Goal: Task Accomplishment & Management: Complete application form

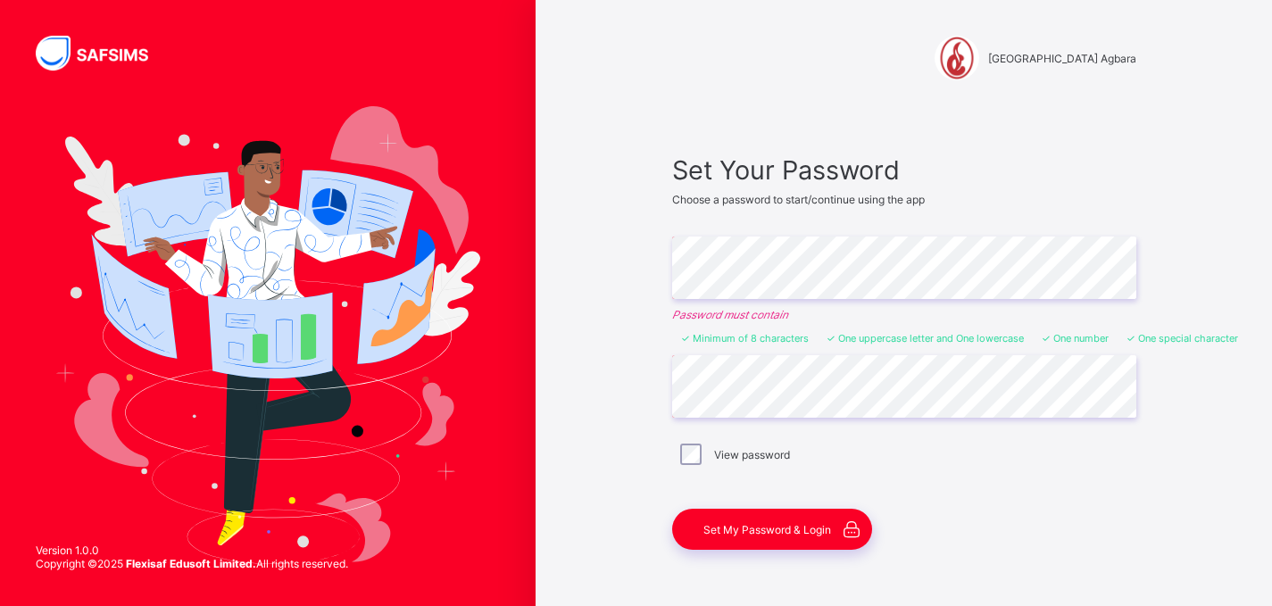
click at [708, 463] on div "View password" at bounding box center [904, 454] width 455 height 21
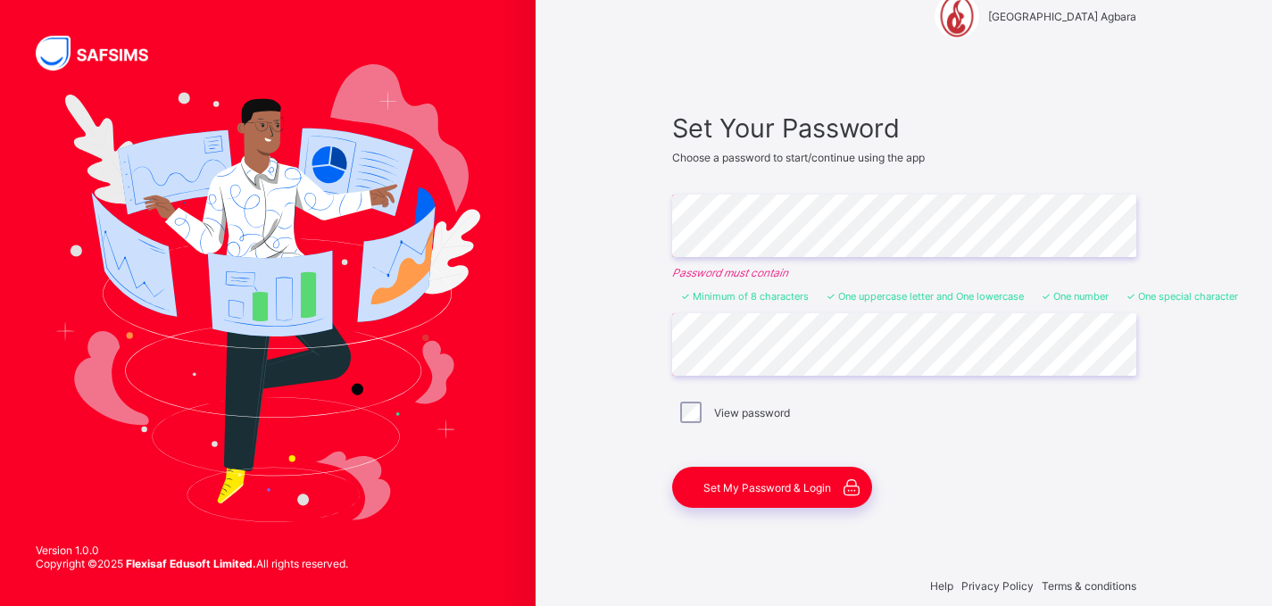
scroll to position [62, 0]
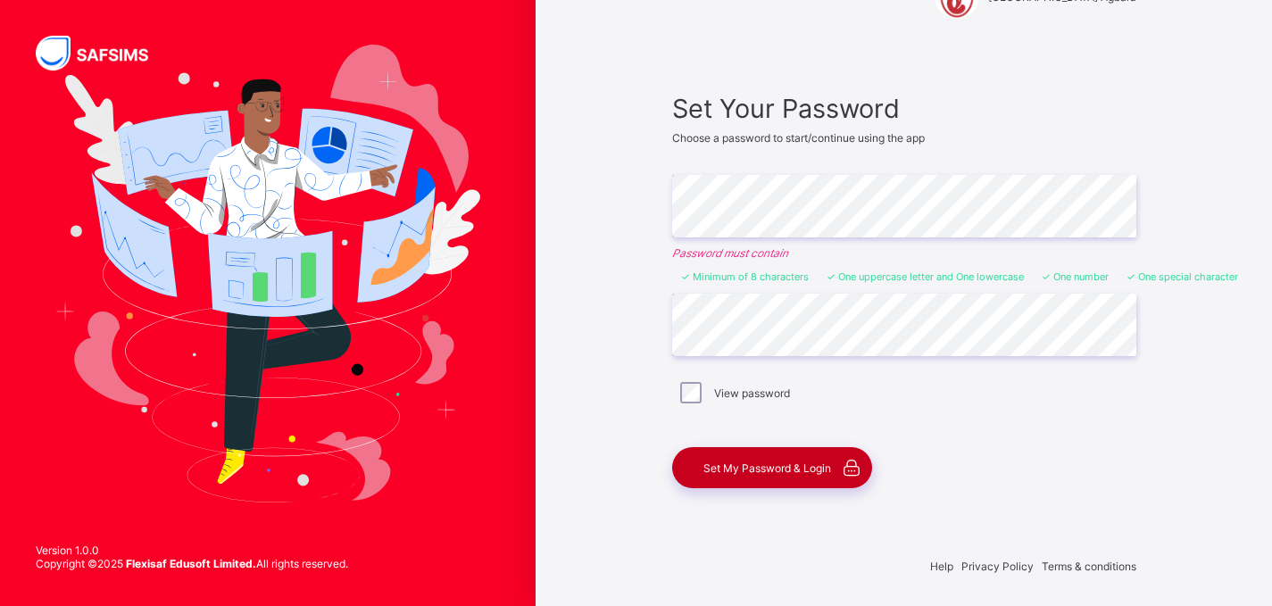
click at [744, 470] on span "Set My Password & Login" at bounding box center [768, 468] width 128 height 13
click at [744, 470] on div "Set Your Password Choose a password to start/continue using the app Enter Passw…" at bounding box center [905, 290] width 500 height 431
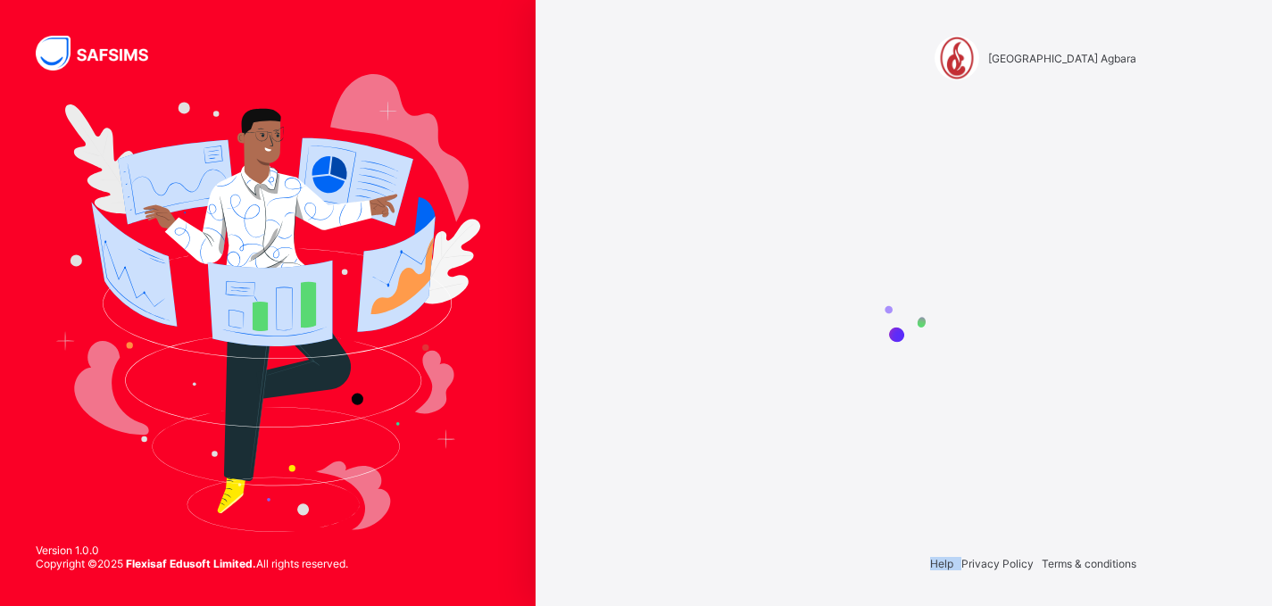
scroll to position [0, 0]
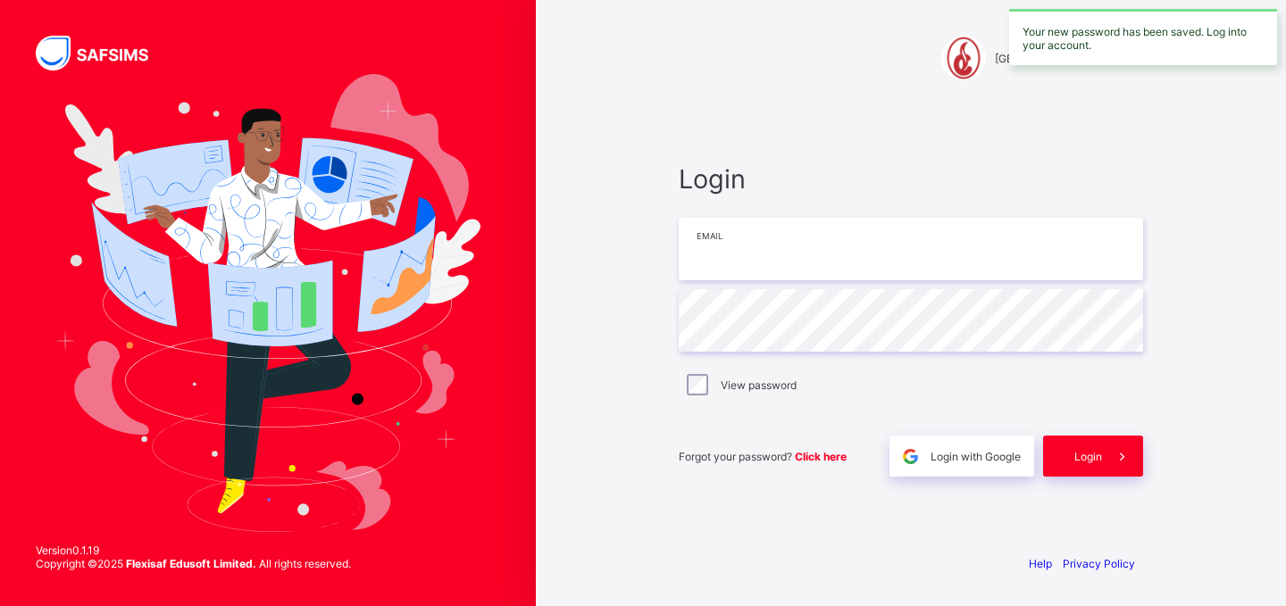
click at [830, 262] on input "email" at bounding box center [911, 249] width 464 height 63
type input "**********"
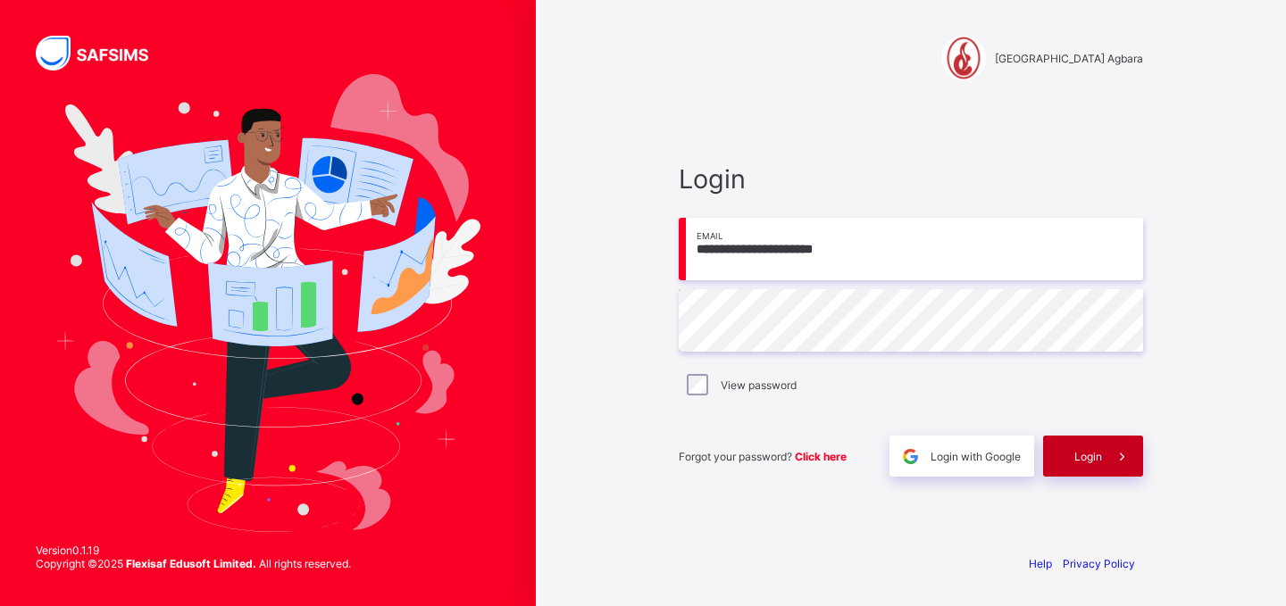
click at [1122, 455] on icon at bounding box center [1122, 456] width 19 height 17
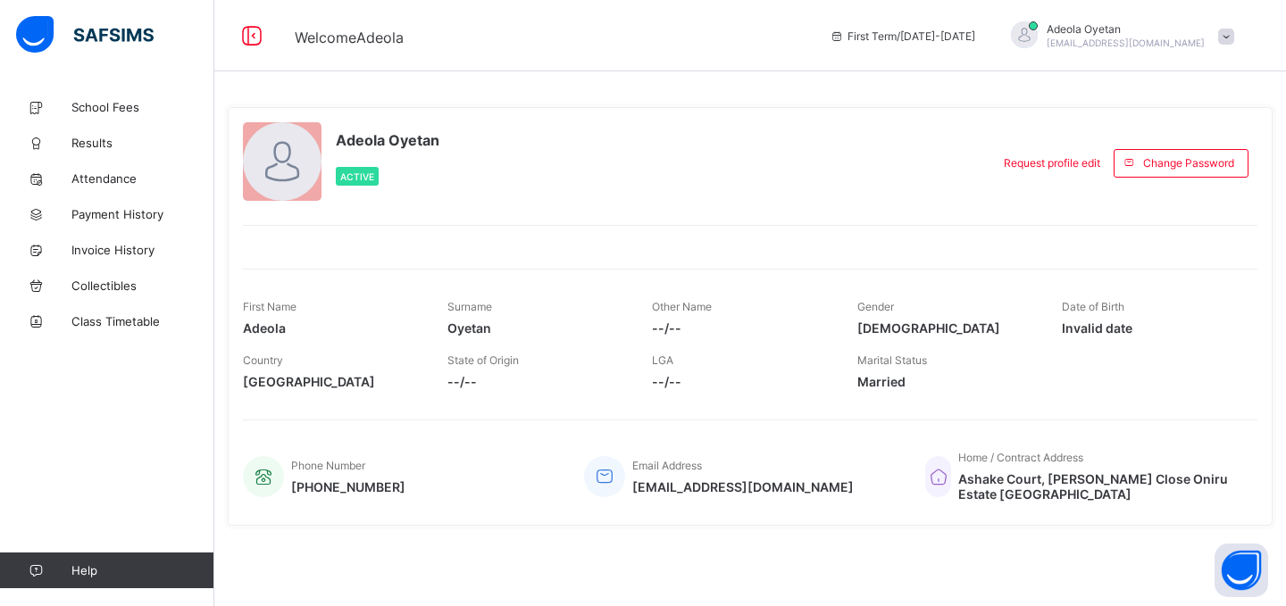
click at [1223, 29] on span at bounding box center [1226, 37] width 16 height 16
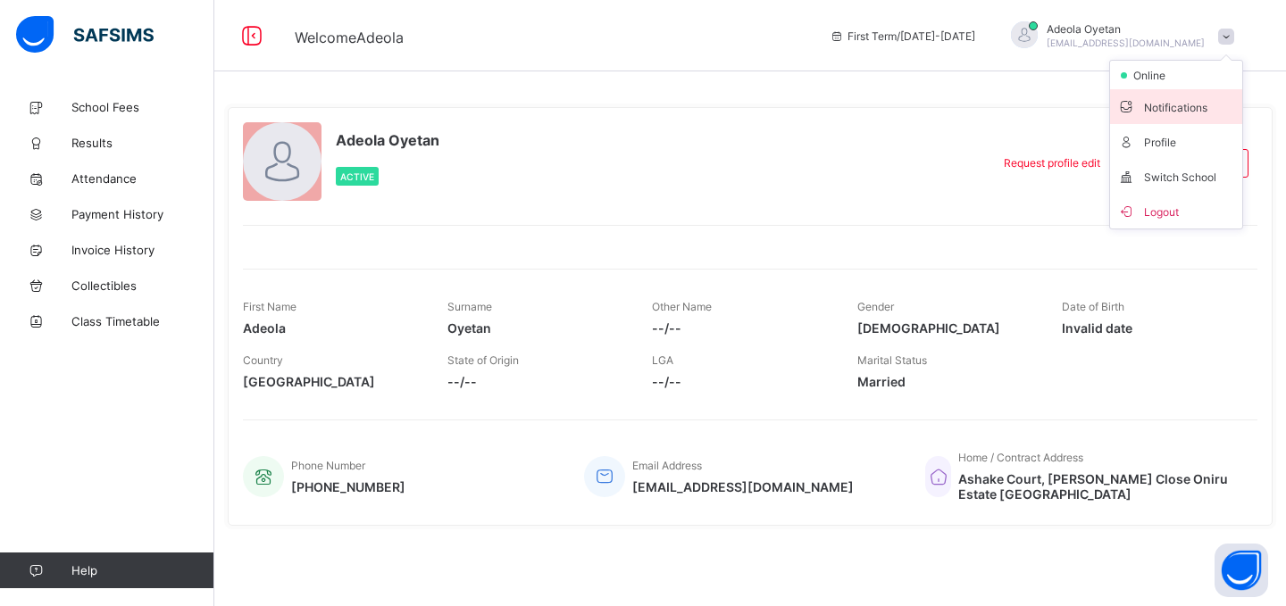
click at [1186, 104] on span "Notifications" at bounding box center [1176, 106] width 118 height 21
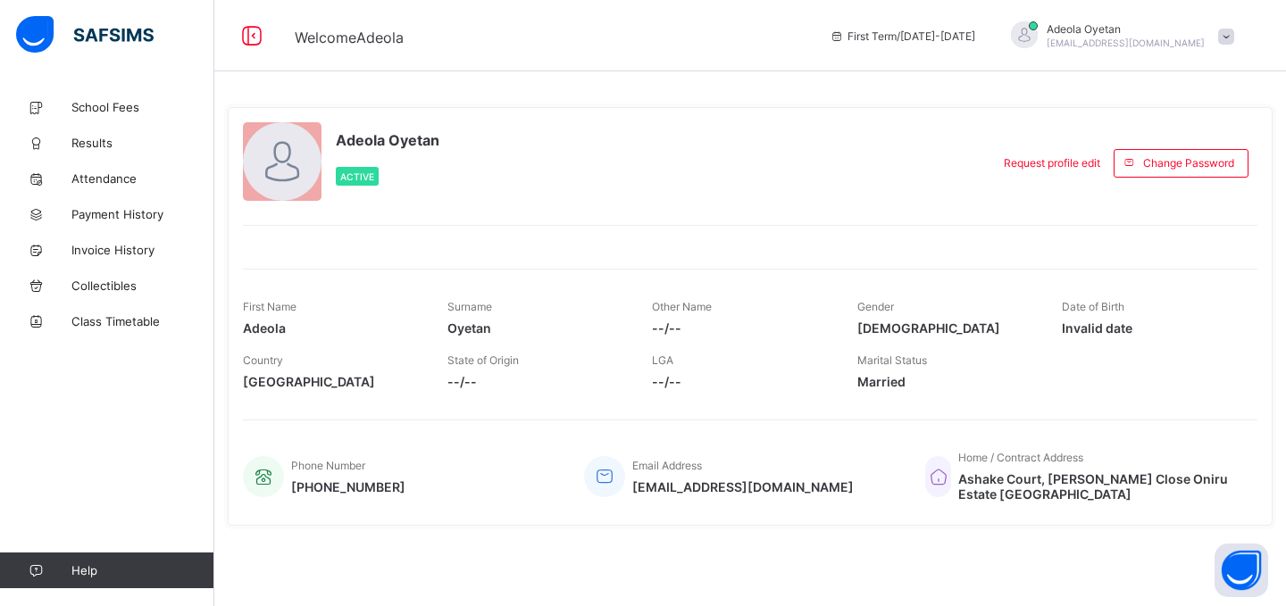
click at [1231, 32] on span at bounding box center [1226, 37] width 16 height 16
click at [1222, 30] on span at bounding box center [1226, 37] width 16 height 16
click at [1222, 31] on span at bounding box center [1226, 37] width 16 height 16
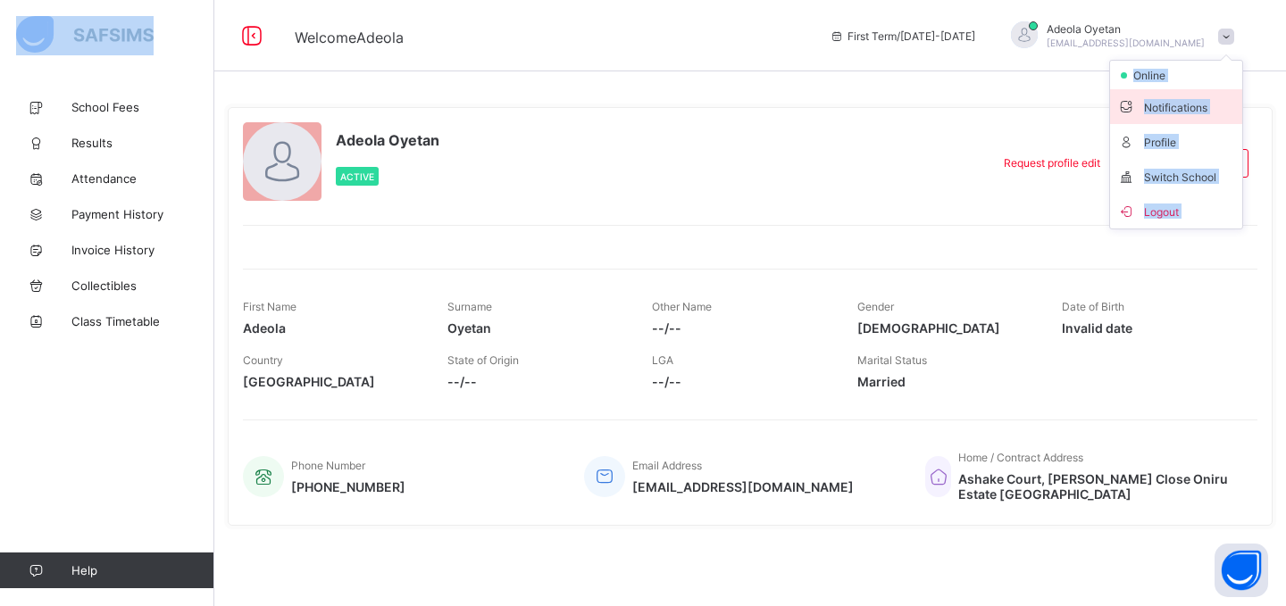
click at [1174, 114] on span "Notifications" at bounding box center [1176, 106] width 118 height 21
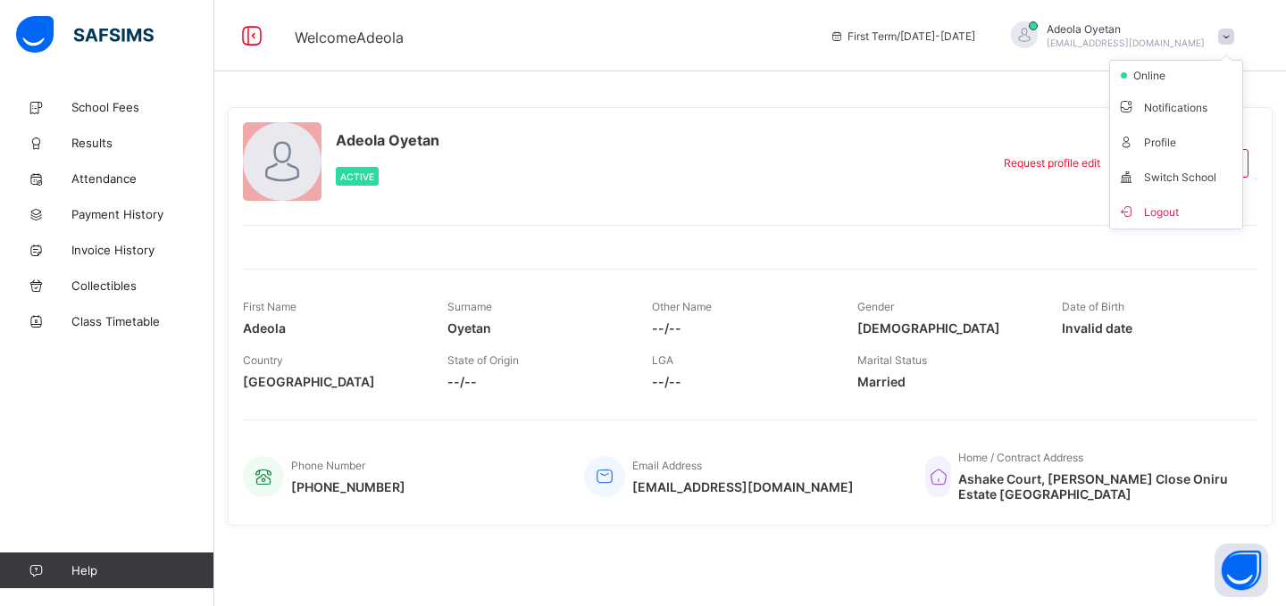
click at [1174, 114] on div "Adeola Oyetan Active Request profile edit Change email Change Password First Na…" at bounding box center [750, 316] width 1045 height 419
click at [1229, 29] on span at bounding box center [1226, 37] width 16 height 16
click at [1155, 146] on span "Profile" at bounding box center [1176, 141] width 118 height 21
click at [1223, 36] on span at bounding box center [1226, 37] width 16 height 16
click at [1227, 178] on span "Switch School" at bounding box center [1176, 176] width 118 height 21
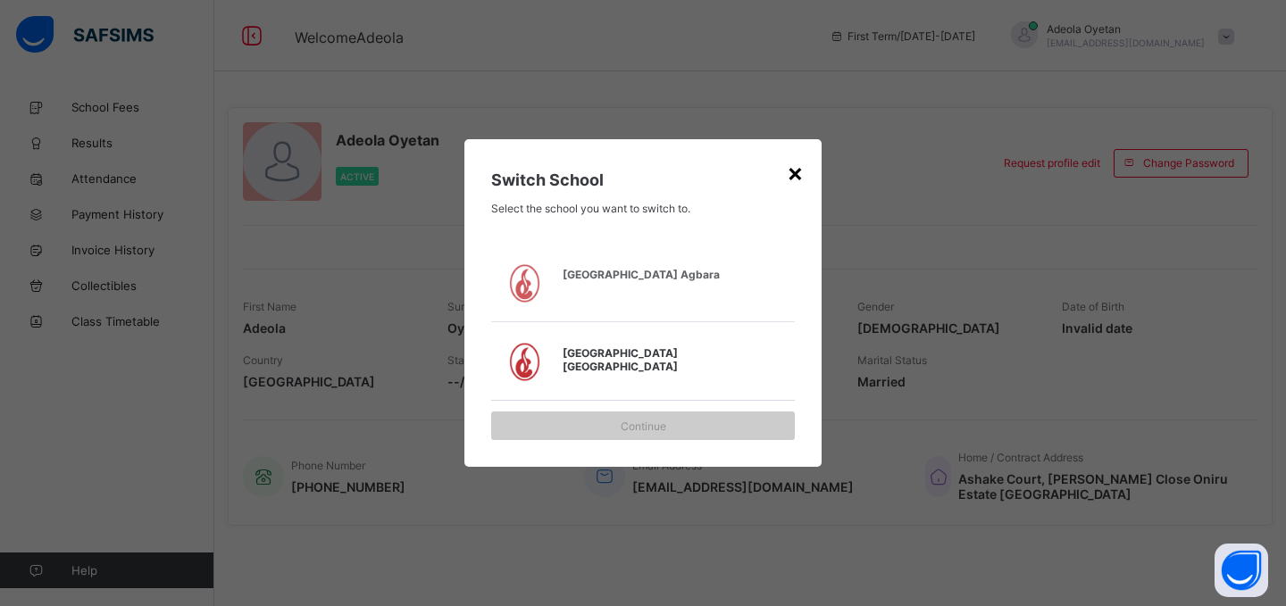
click at [792, 172] on div "×" at bounding box center [795, 172] width 17 height 30
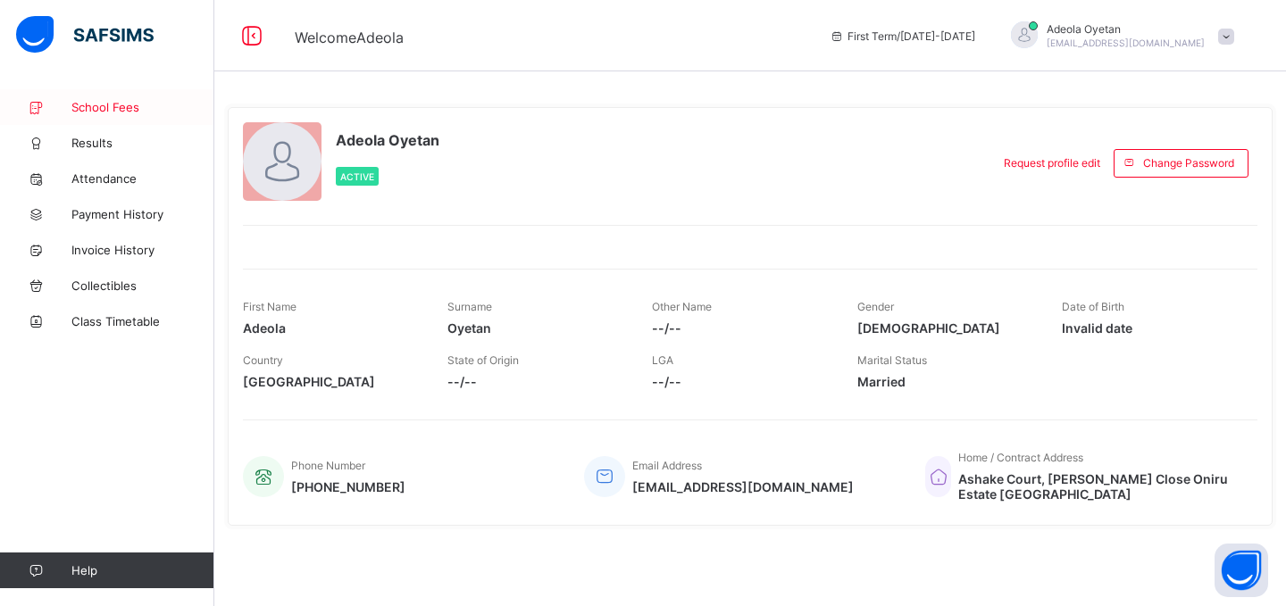
click at [95, 108] on span "School Fees" at bounding box center [142, 107] width 143 height 14
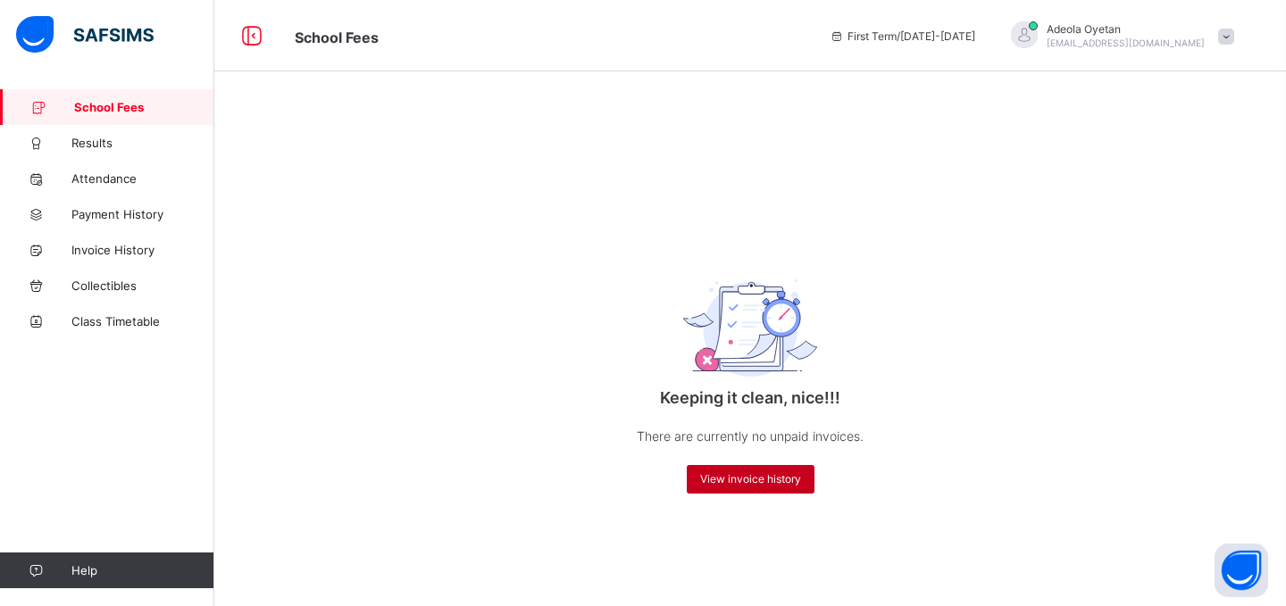
click at [772, 473] on span "View invoice history" at bounding box center [750, 478] width 101 height 13
click at [762, 477] on span "View invoice history" at bounding box center [750, 478] width 101 height 13
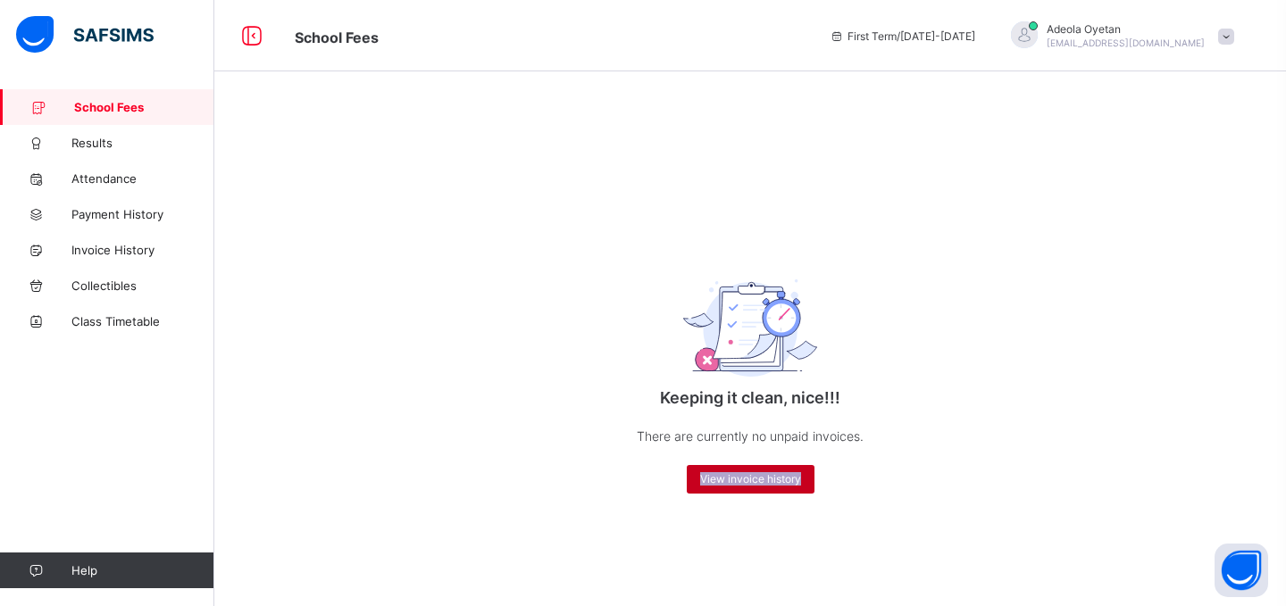
click at [762, 477] on span "View invoice history" at bounding box center [750, 478] width 101 height 13
click at [85, 151] on link "Results" at bounding box center [107, 143] width 214 height 36
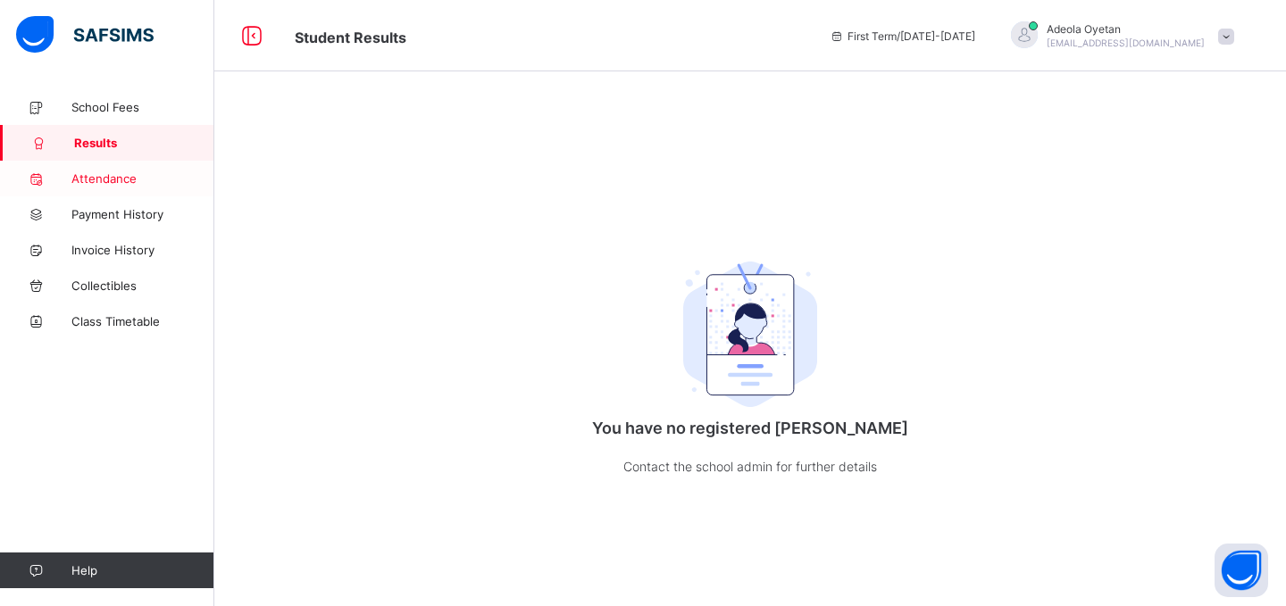
click at [101, 183] on span "Attendance" at bounding box center [142, 178] width 143 height 14
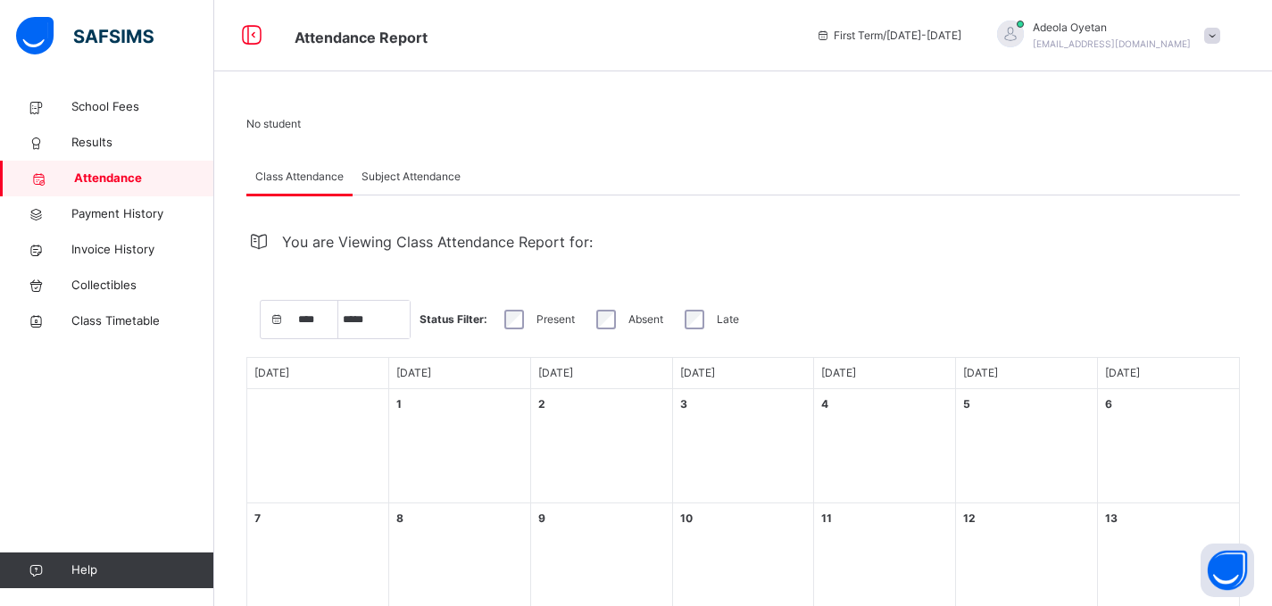
select select "****"
select select "*"
click at [98, 206] on span "Payment History" at bounding box center [142, 214] width 143 height 18
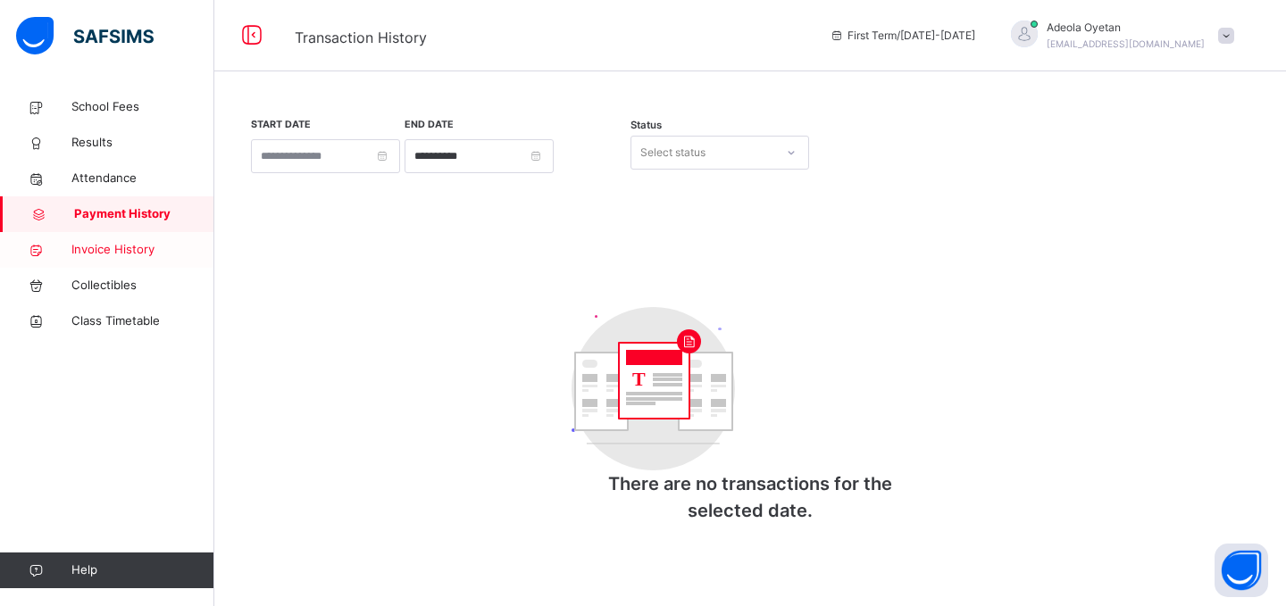
click at [118, 246] on span "Invoice History" at bounding box center [142, 250] width 143 height 18
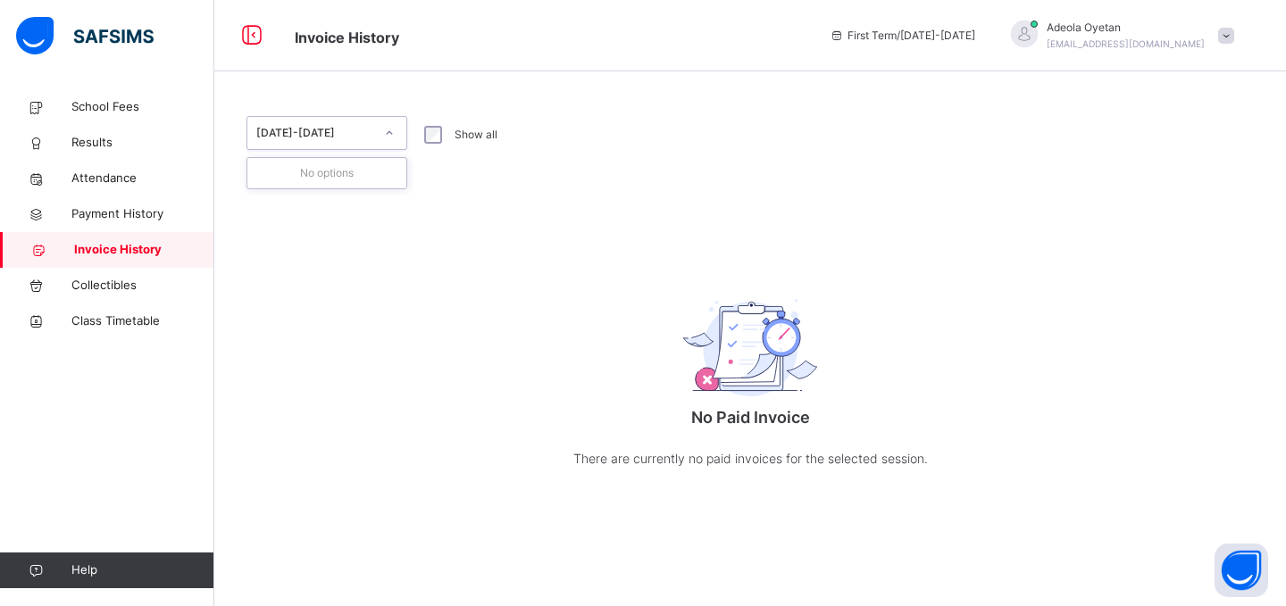
click at [396, 127] on div at bounding box center [389, 133] width 30 height 29
click at [395, 128] on div at bounding box center [389, 133] width 30 height 29
click at [393, 132] on icon at bounding box center [389, 133] width 11 height 18
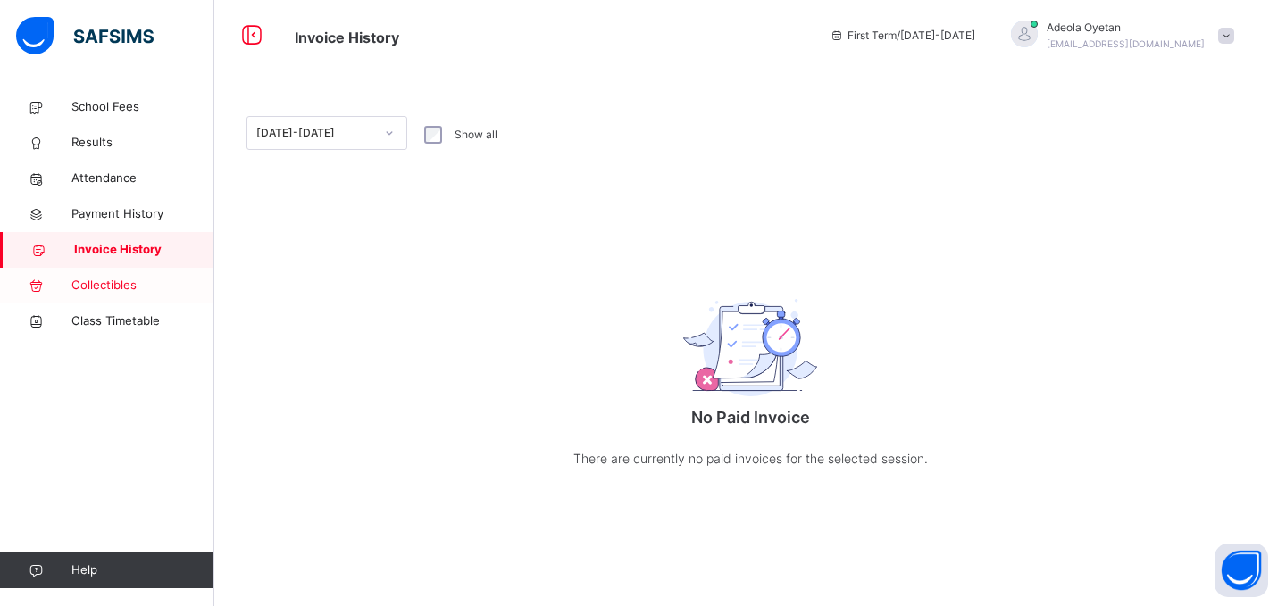
click at [97, 288] on span "Collectibles" at bounding box center [142, 286] width 143 height 18
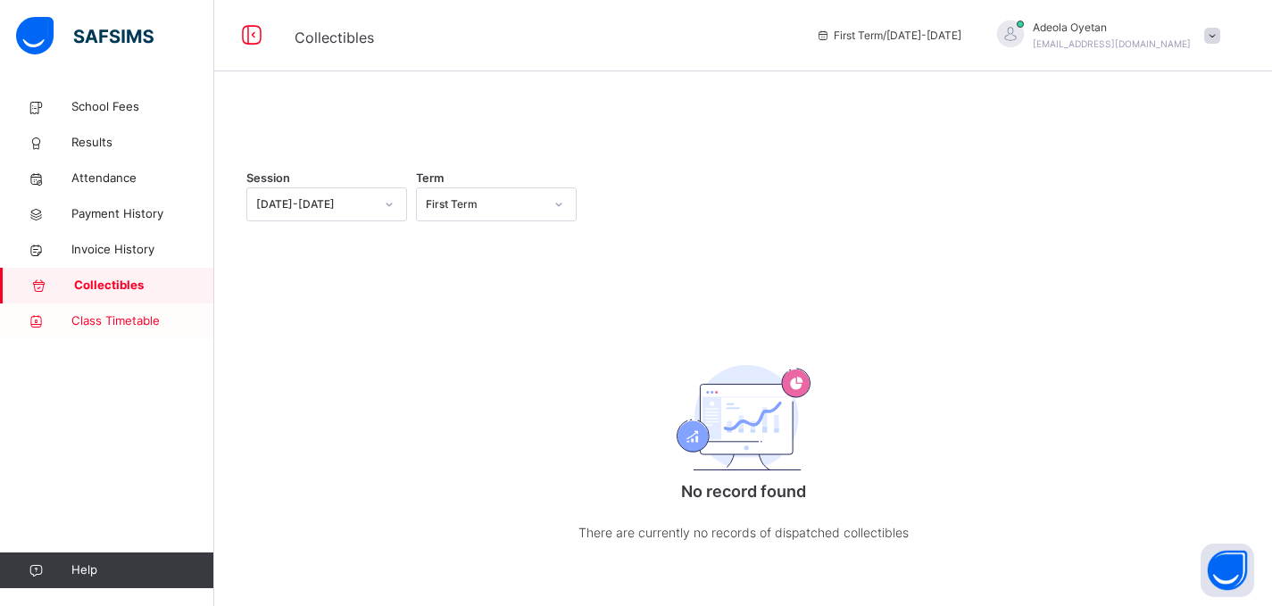
click at [96, 320] on span "Class Timetable" at bounding box center [142, 322] width 143 height 18
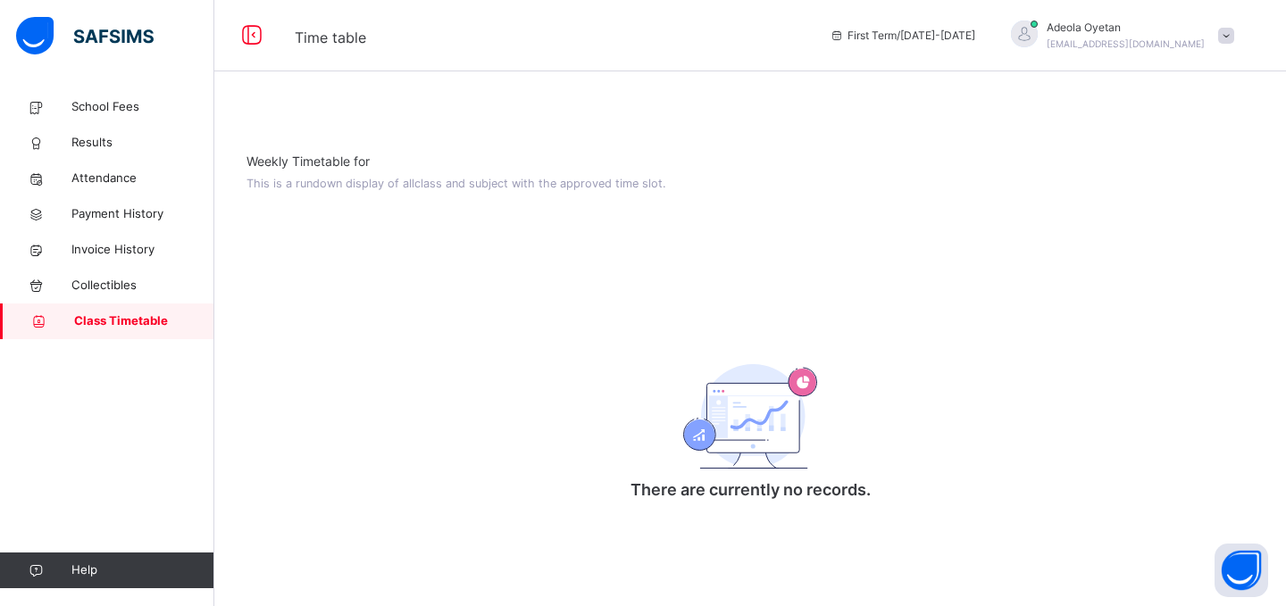
click at [975, 31] on span "First Term / [DATE]-[DATE]" at bounding box center [903, 36] width 146 height 16
click at [950, 54] on div "First Term / [DATE]-[DATE]" at bounding box center [902, 35] width 163 height 71
click at [935, 38] on span "First Term / [DATE]-[DATE]" at bounding box center [903, 36] width 146 height 16
click at [337, 48] on span "Time table" at bounding box center [549, 35] width 508 height 29
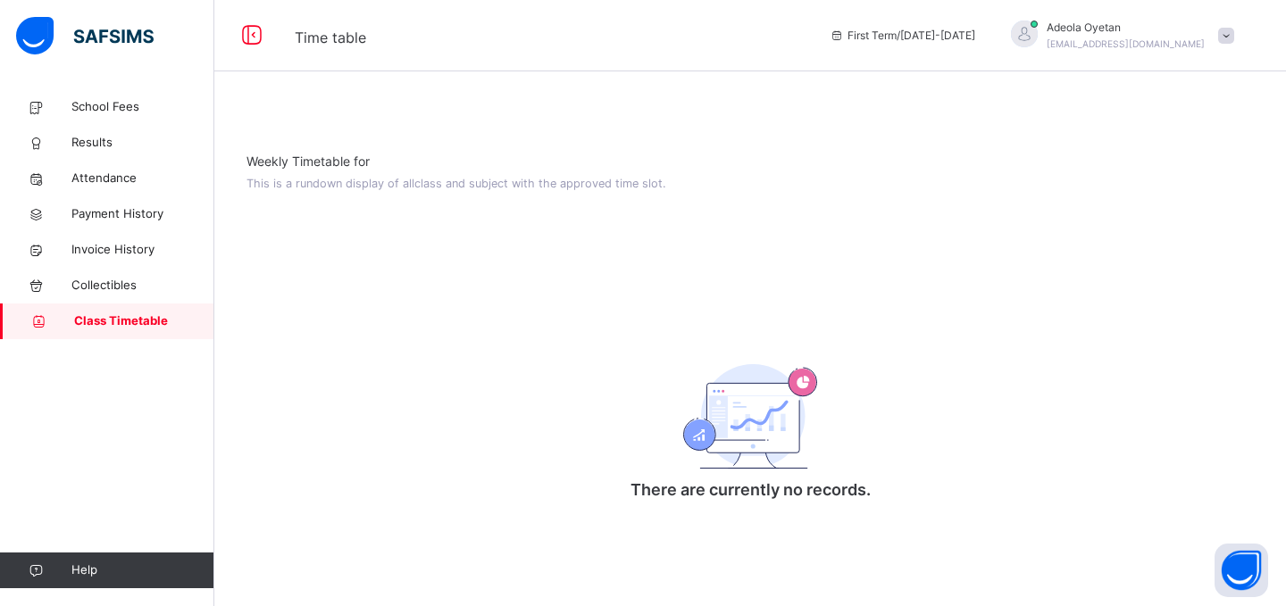
click at [324, 35] on span "Time table" at bounding box center [330, 38] width 71 height 18
click at [1231, 31] on span at bounding box center [1226, 36] width 16 height 16
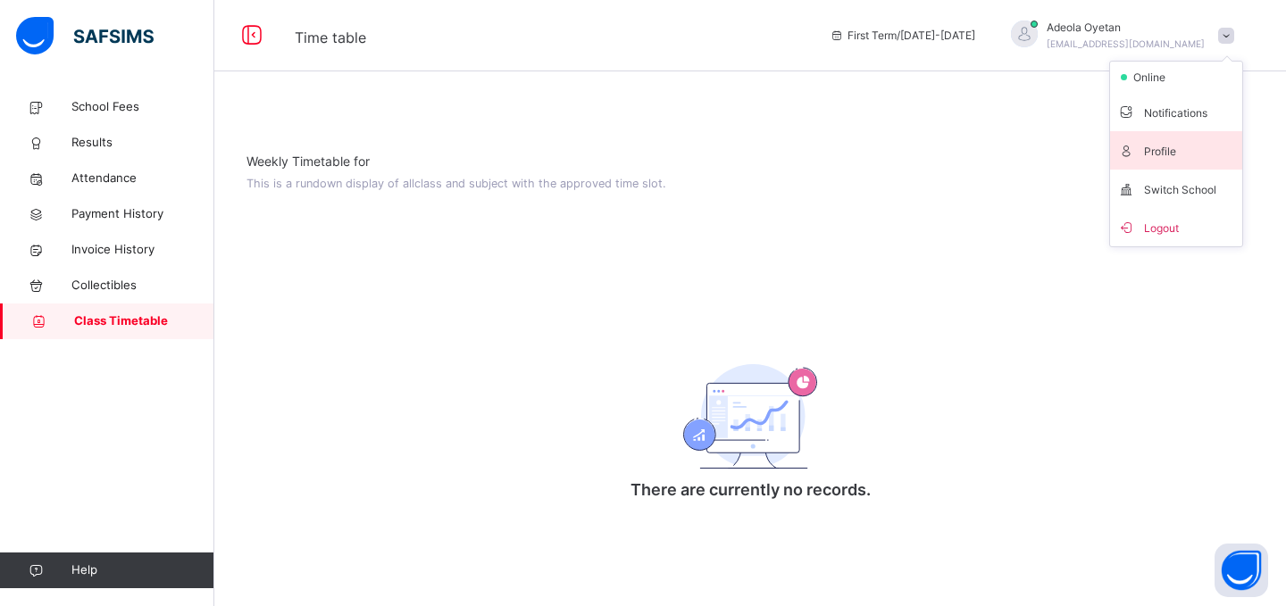
click at [1151, 148] on span "Profile" at bounding box center [1176, 150] width 118 height 24
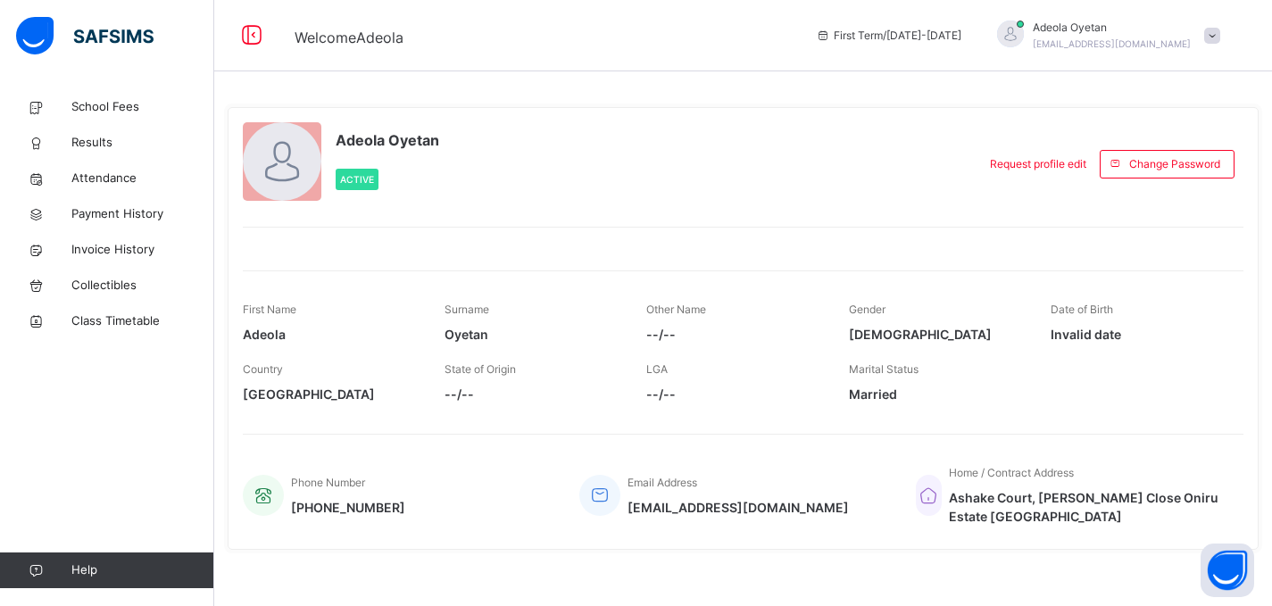
click at [1221, 38] on span at bounding box center [1213, 36] width 16 height 16
click at [939, 168] on div "Adeola Oyetan Active" at bounding box center [605, 163] width 725 height 83
click at [340, 510] on span "[PHONE_NUMBER]" at bounding box center [348, 507] width 114 height 19
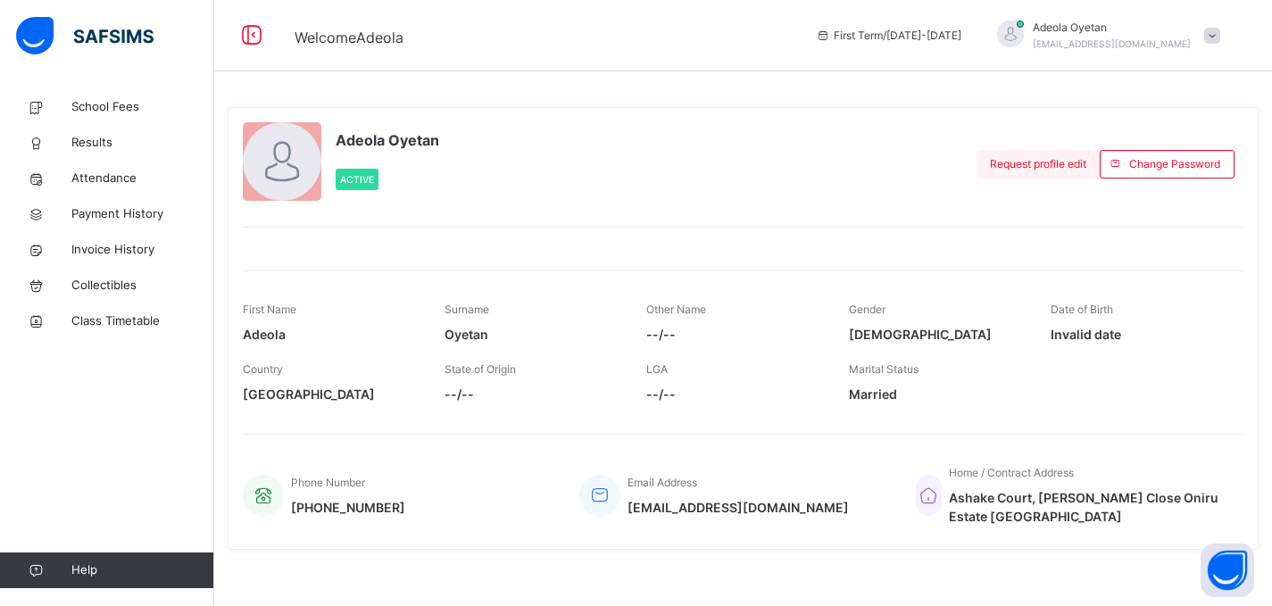
drag, startPoint x: 1056, startPoint y: 160, endPoint x: 1042, endPoint y: 160, distance: 14.3
click at [1042, 160] on span "Request profile edit" at bounding box center [1038, 164] width 96 height 16
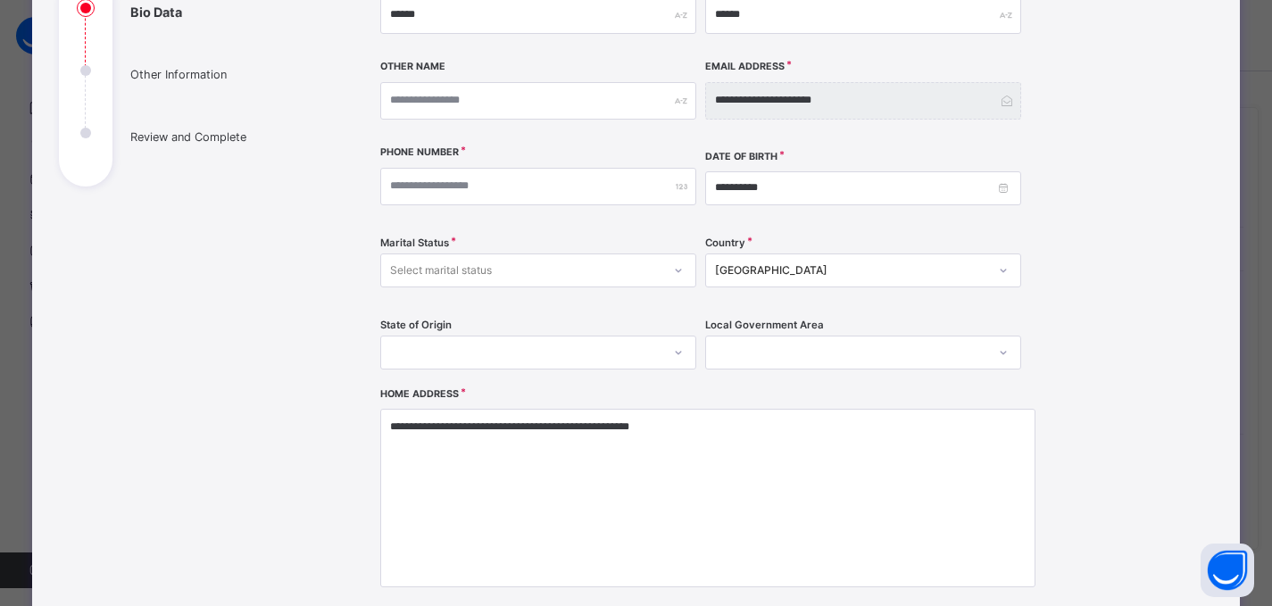
scroll to position [146, 0]
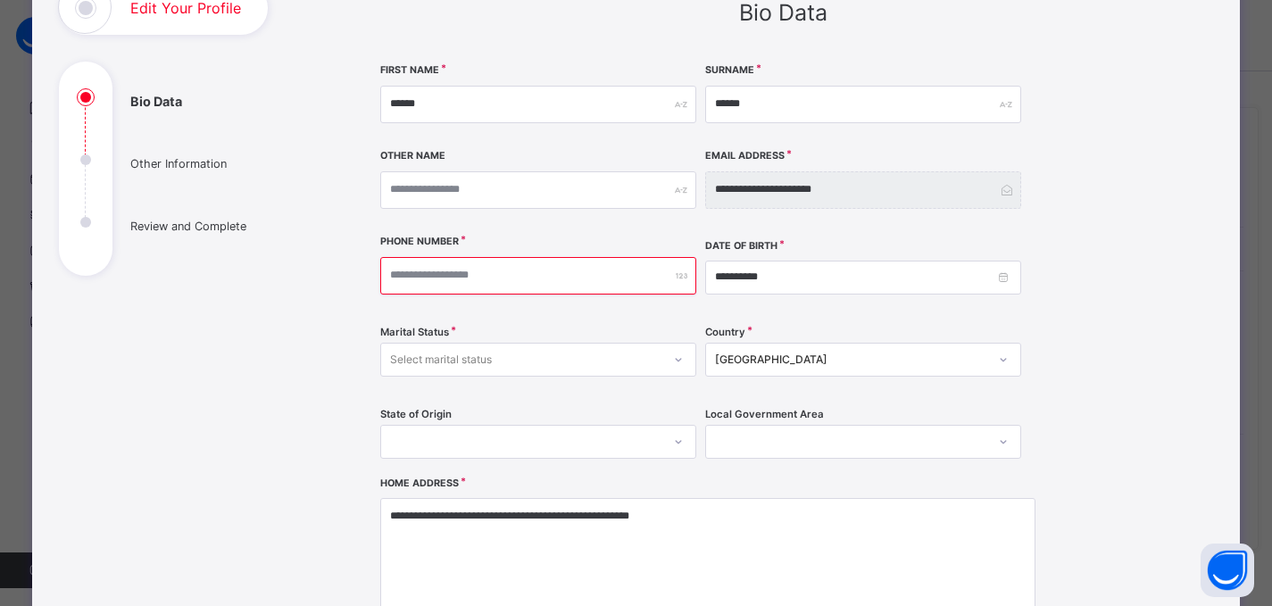
click at [491, 277] on input "number" at bounding box center [538, 276] width 316 height 38
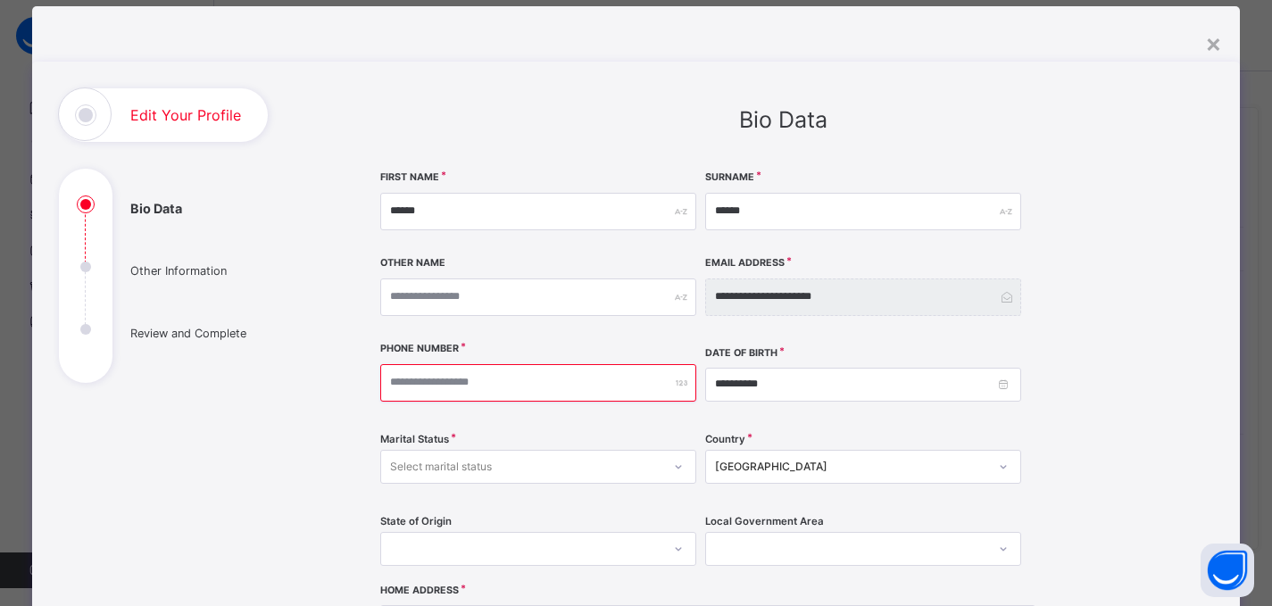
scroll to position [0, 0]
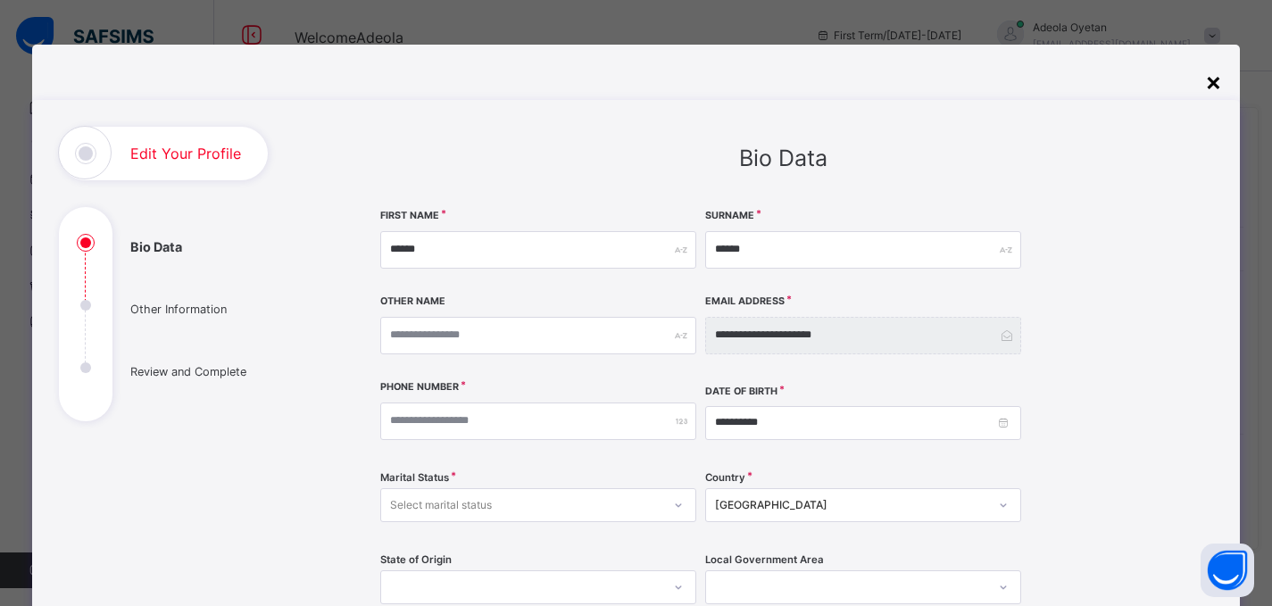
click at [1214, 83] on div "×" at bounding box center [1214, 82] width 17 height 38
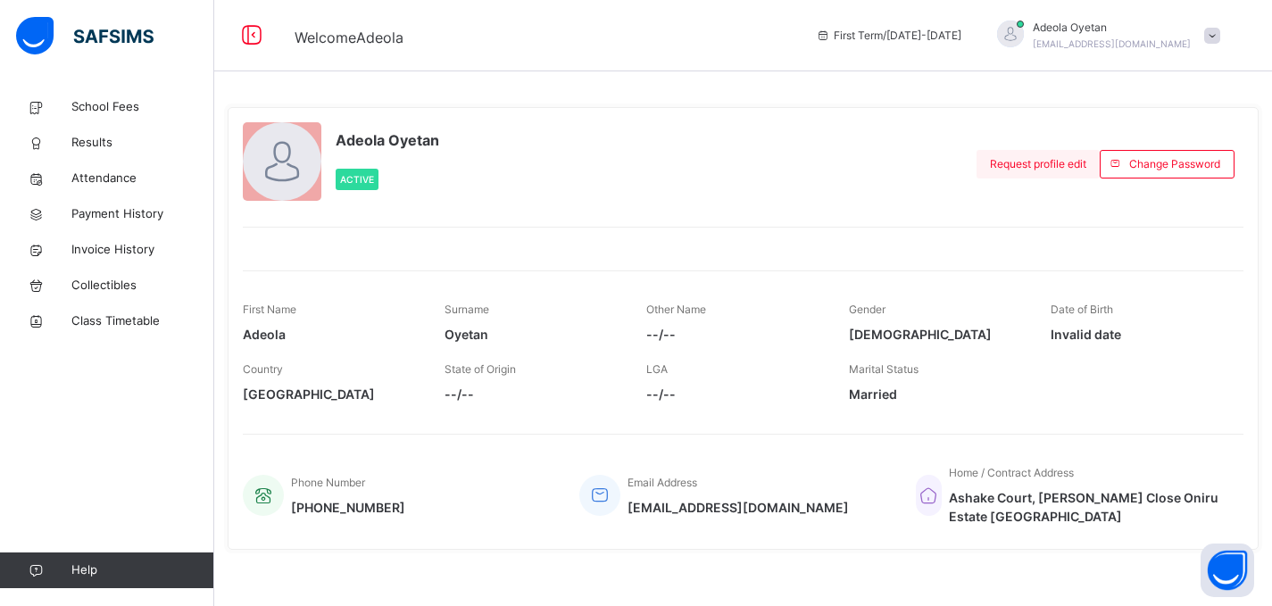
click at [1055, 165] on span "Request profile edit" at bounding box center [1038, 164] width 96 height 16
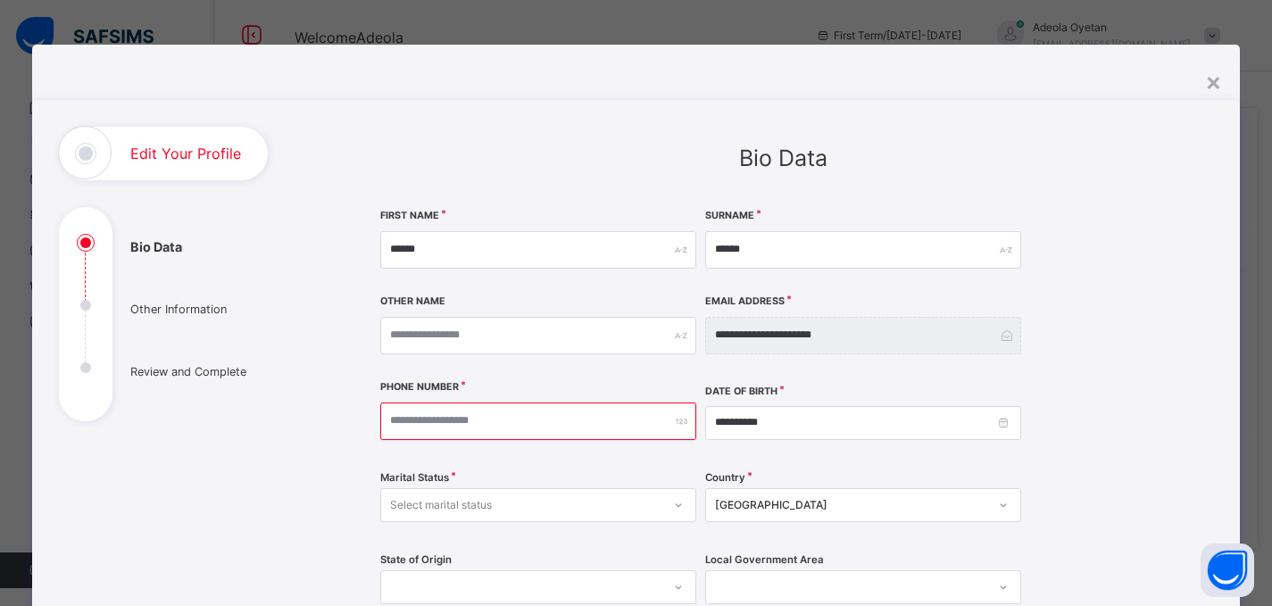
click at [415, 426] on input "number" at bounding box center [538, 422] width 316 height 38
type input "**********"
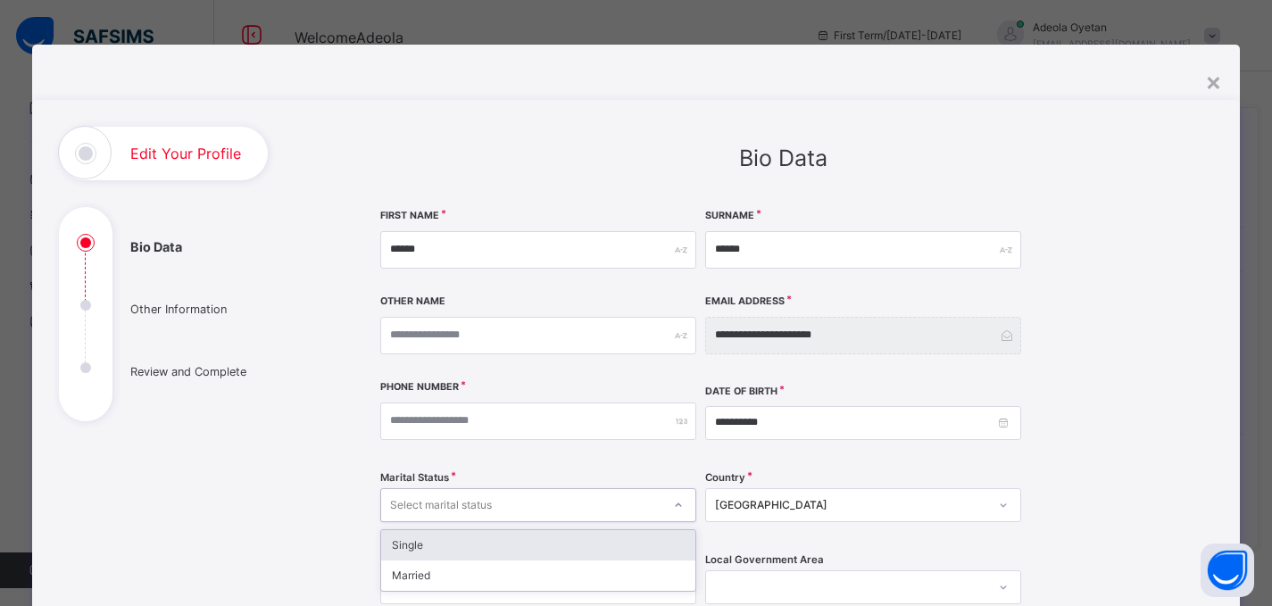
click at [521, 501] on div "Select marital status" at bounding box center [521, 505] width 280 height 28
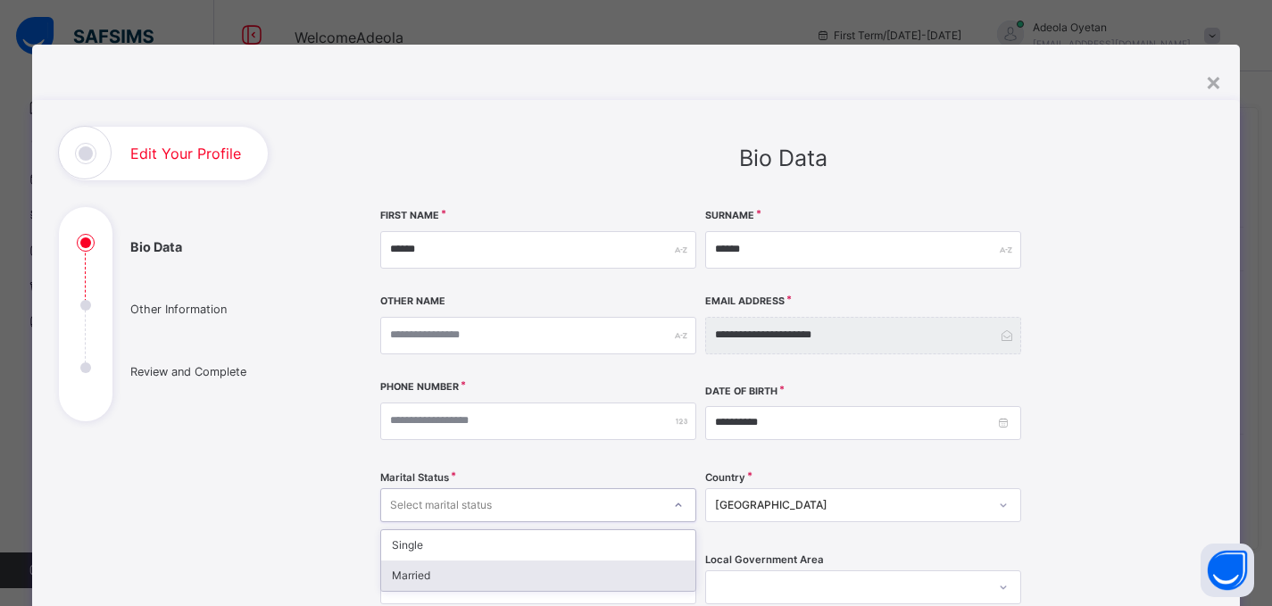
click at [388, 579] on div "Married" at bounding box center [538, 576] width 314 height 30
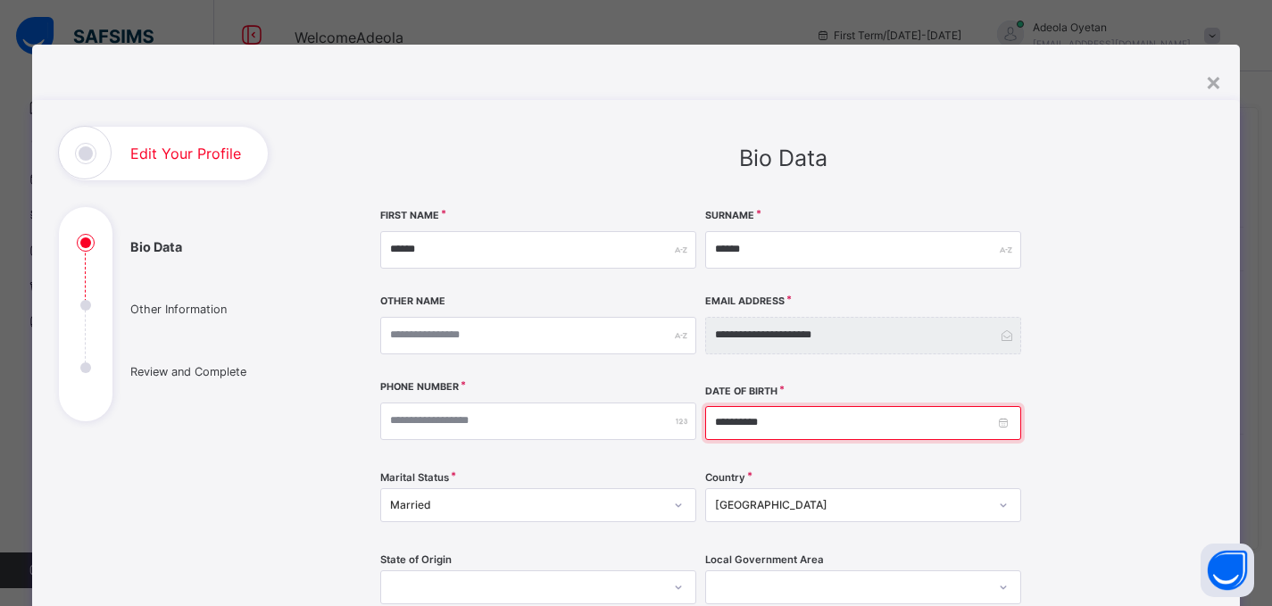
click at [803, 428] on input "**********" at bounding box center [863, 423] width 316 height 34
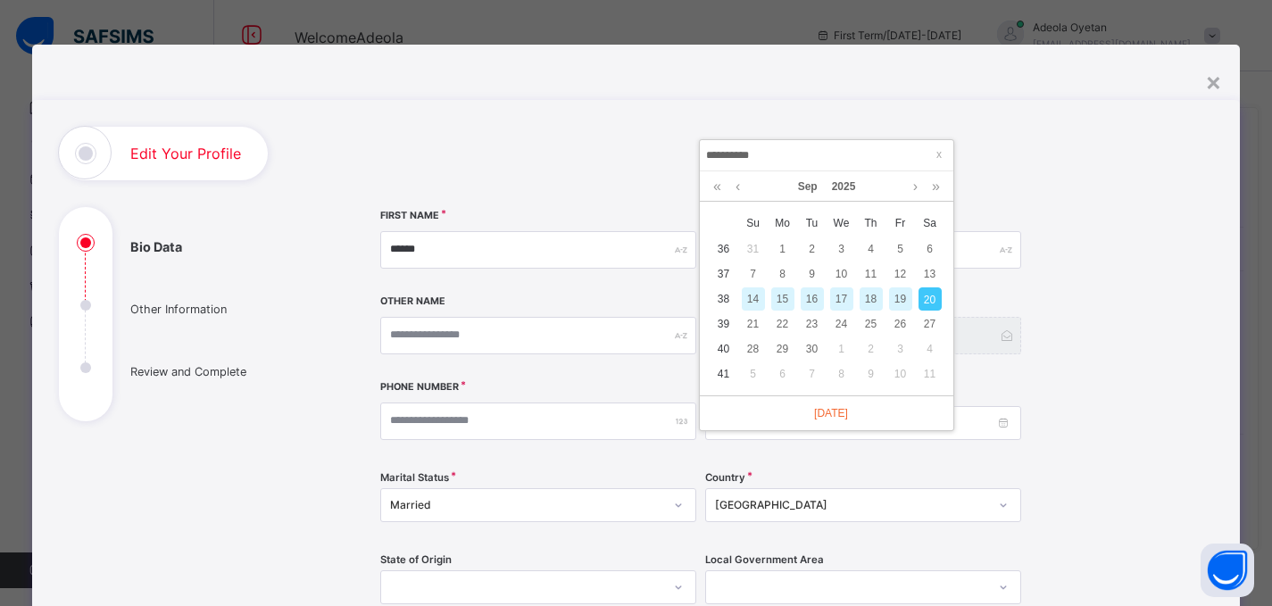
click at [1109, 249] on div "**********" at bounding box center [783, 577] width 807 height 731
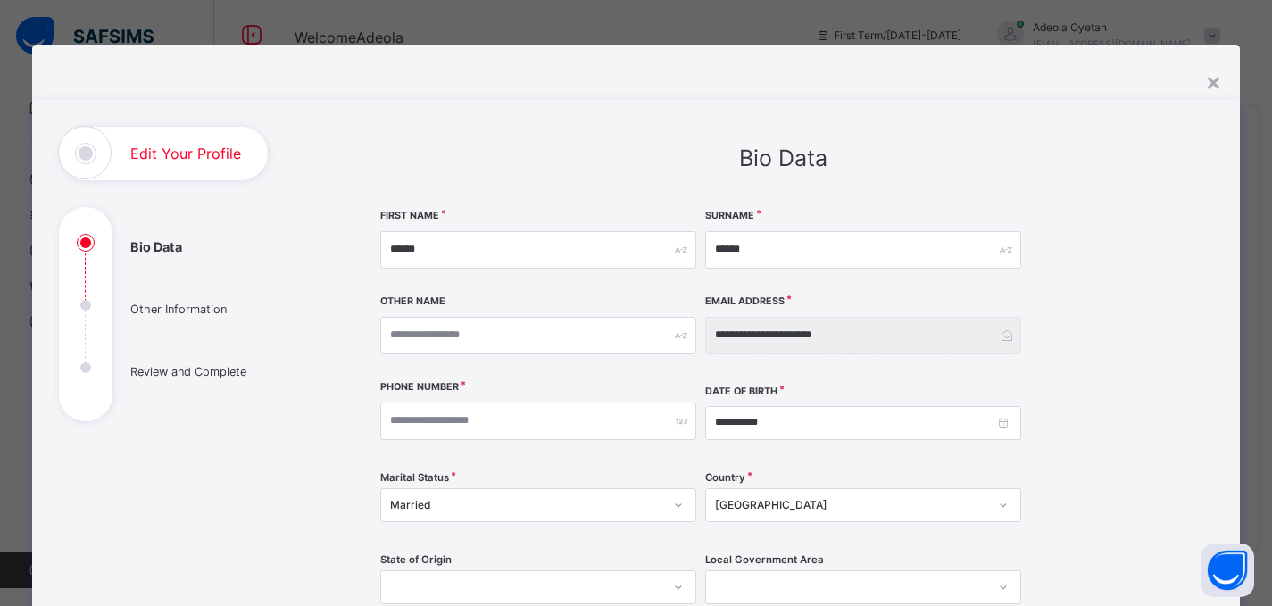
click at [85, 302] on ul "Bio Data Other Information Review and Complete" at bounding box center [193, 328] width 268 height 188
click at [75, 313] on ul "Bio Data Other Information Review and Complete" at bounding box center [193, 328] width 268 height 188
click at [71, 310] on ul "Bio Data Other Information Review and Complete" at bounding box center [193, 328] width 268 height 188
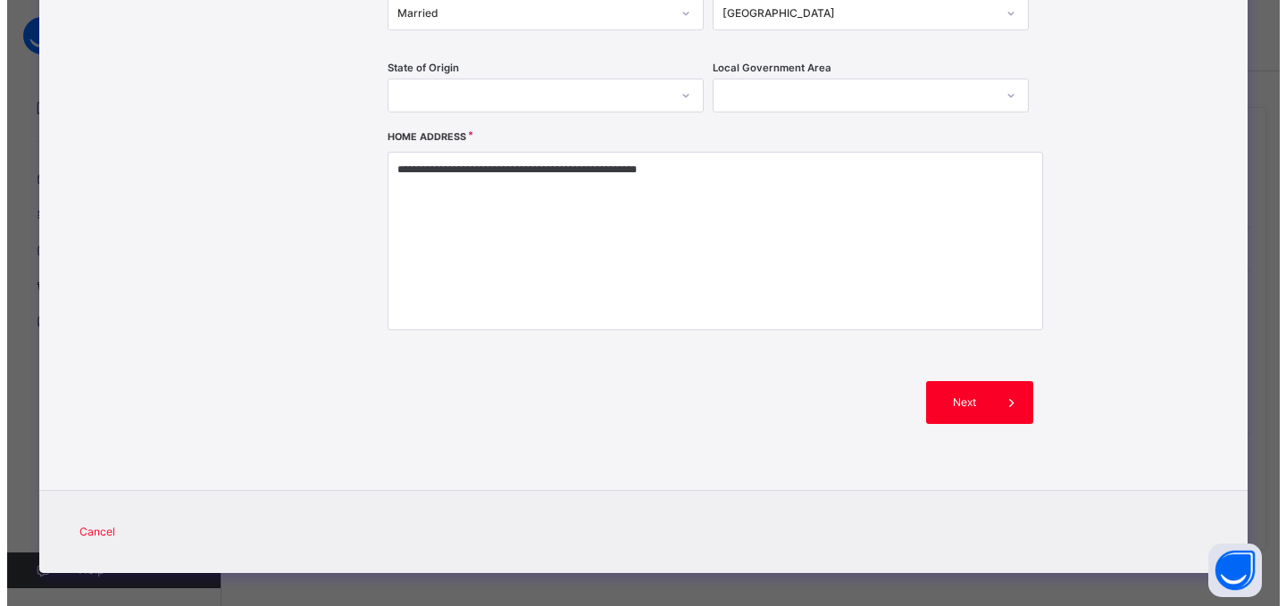
scroll to position [503, 0]
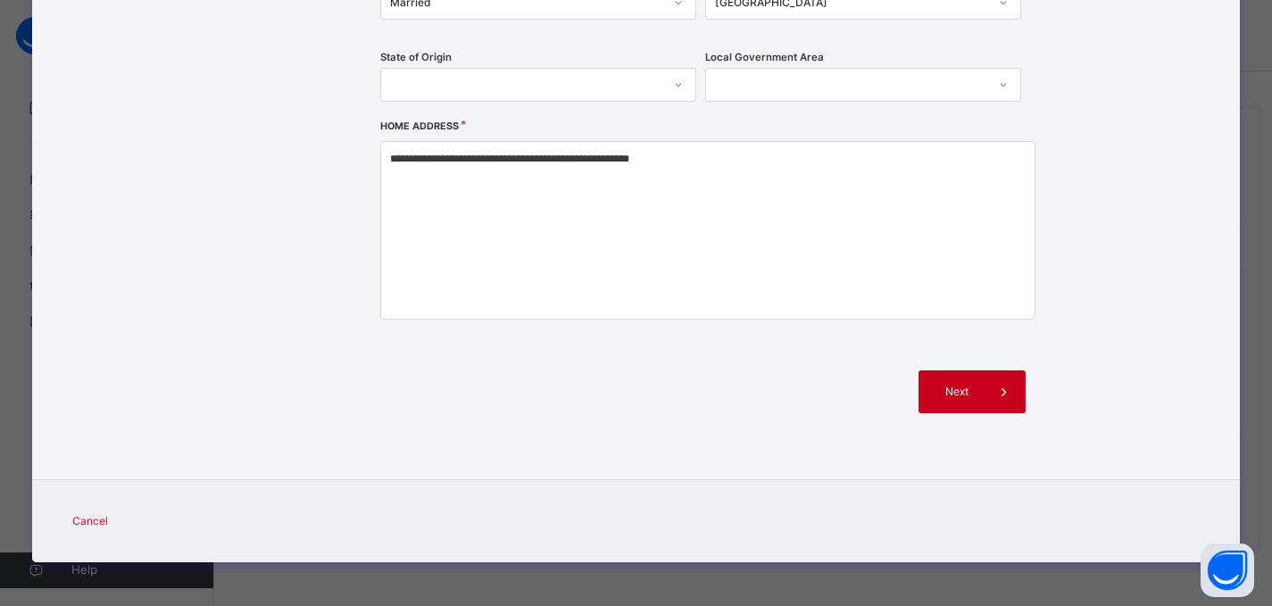
click at [949, 388] on span "Next" at bounding box center [957, 392] width 51 height 16
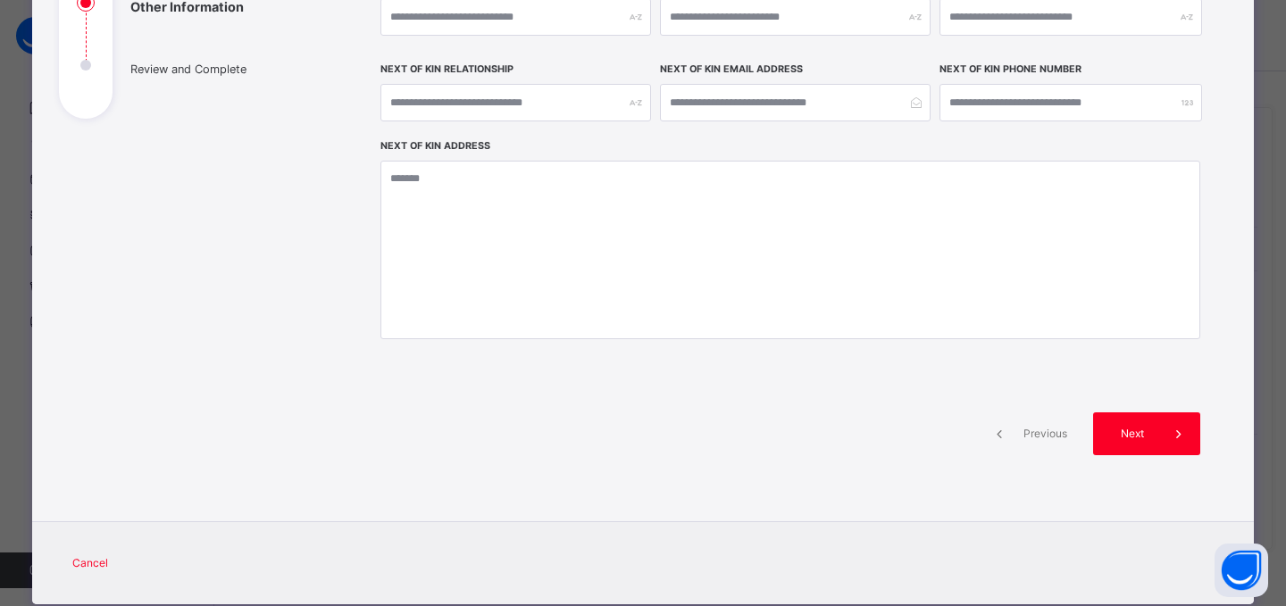
scroll to position [346, 0]
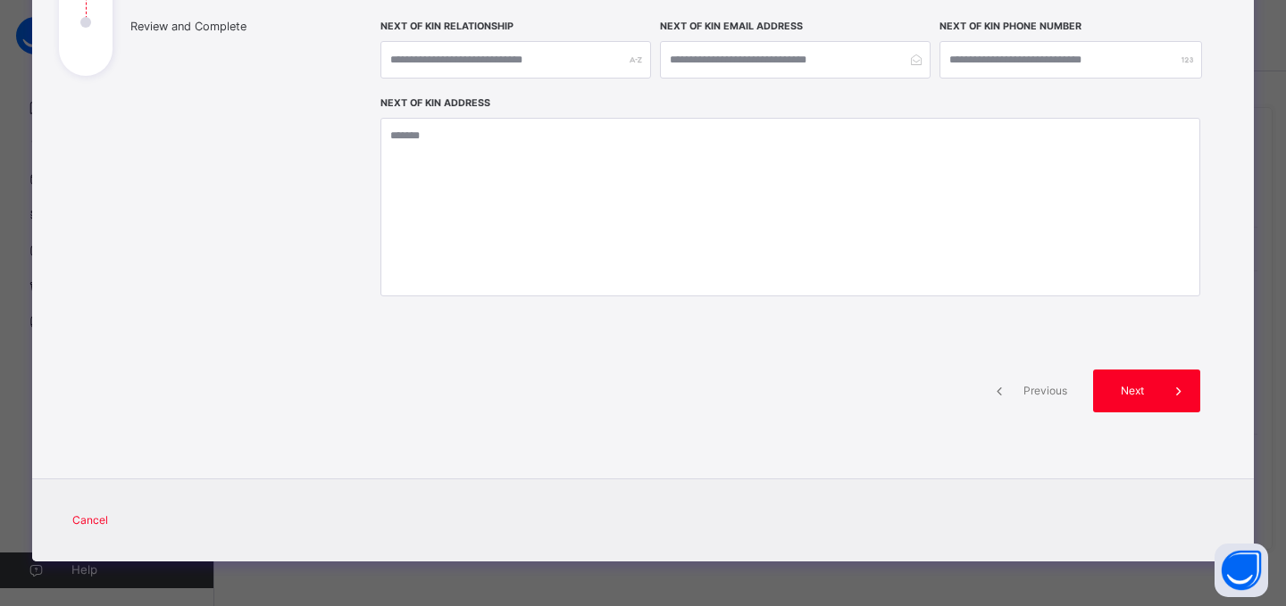
click at [1123, 399] on div "Next" at bounding box center [1146, 391] width 107 height 43
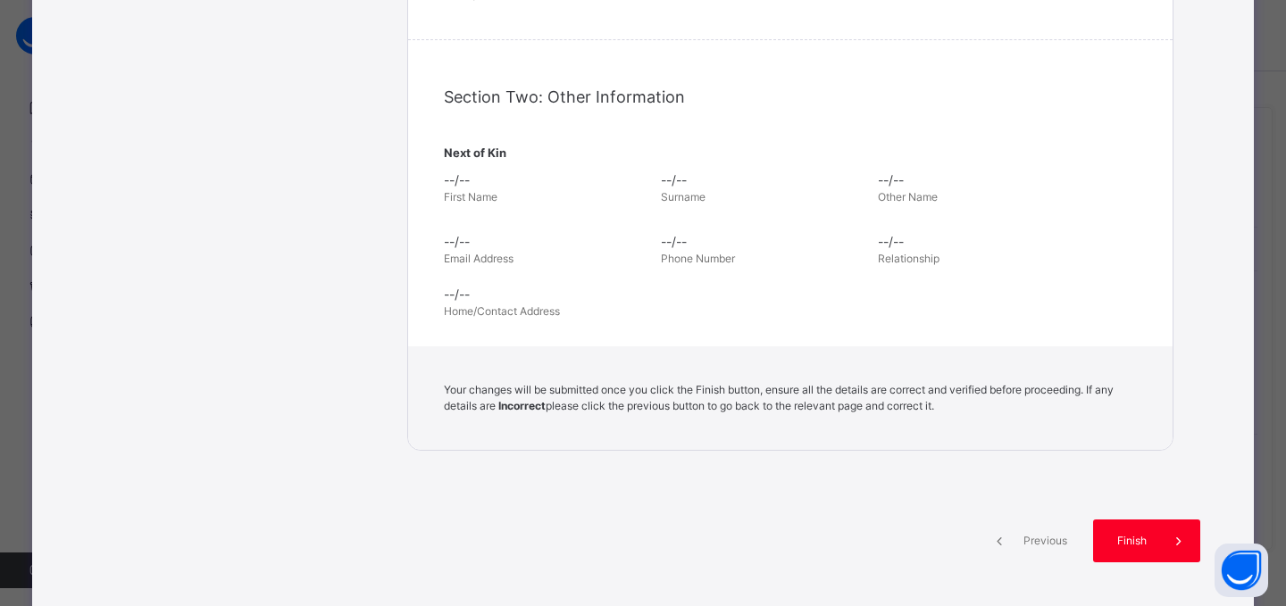
scroll to position [603, 0]
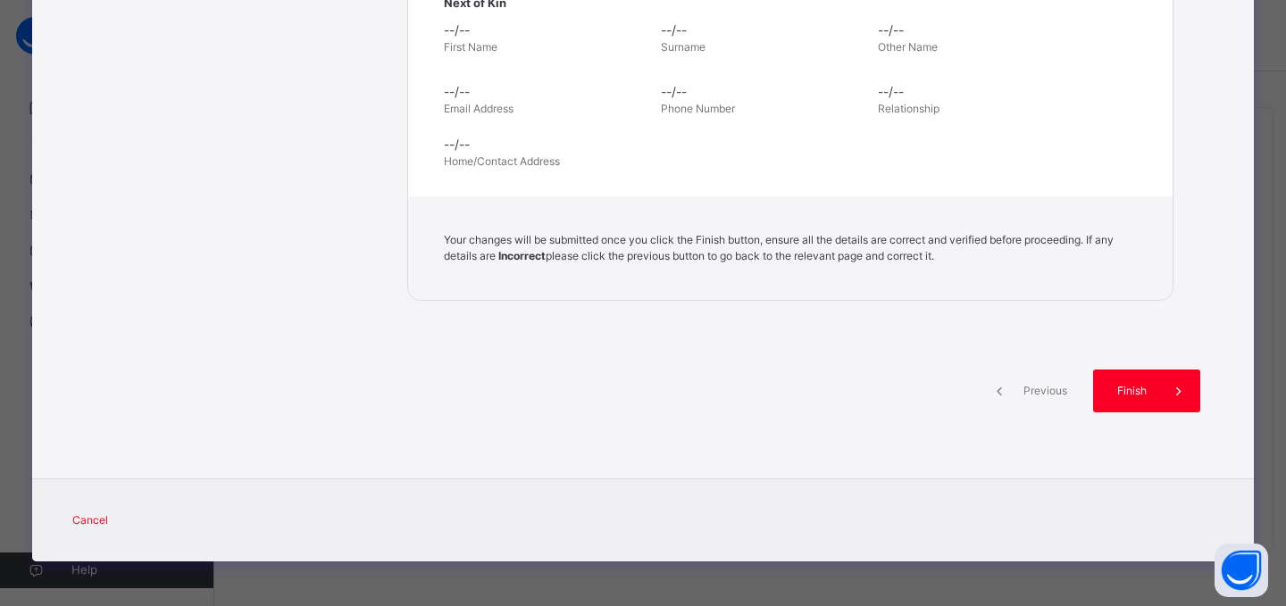
click at [1021, 396] on span "Previous" at bounding box center [1045, 391] width 49 height 16
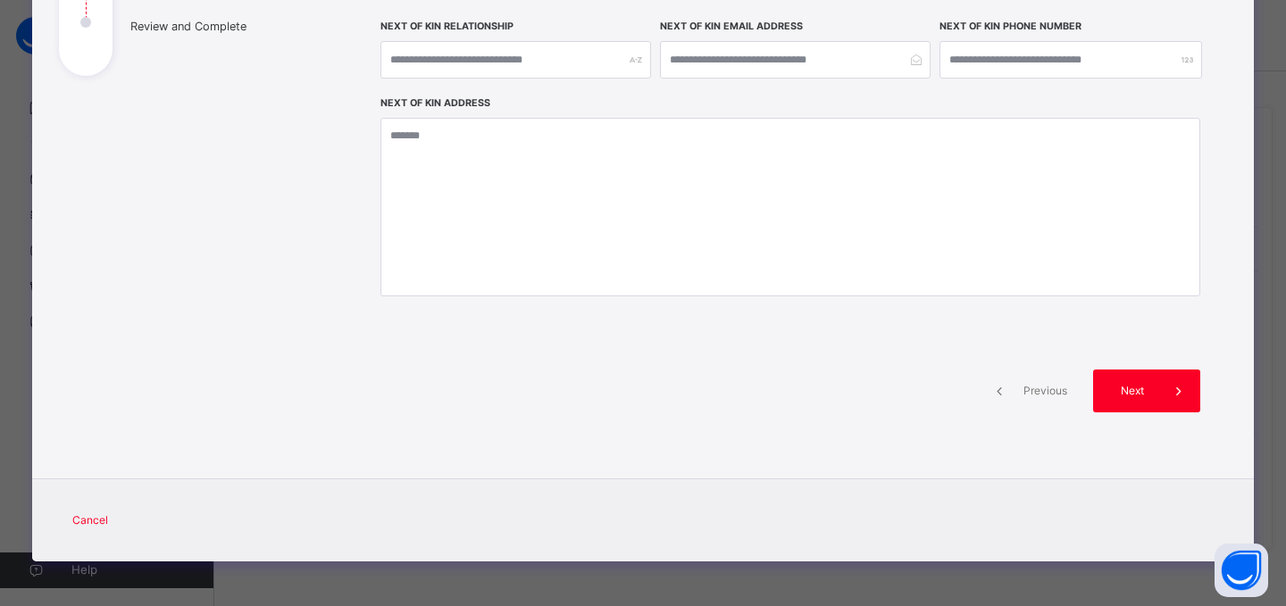
click at [1023, 392] on span "Previous" at bounding box center [1045, 391] width 49 height 16
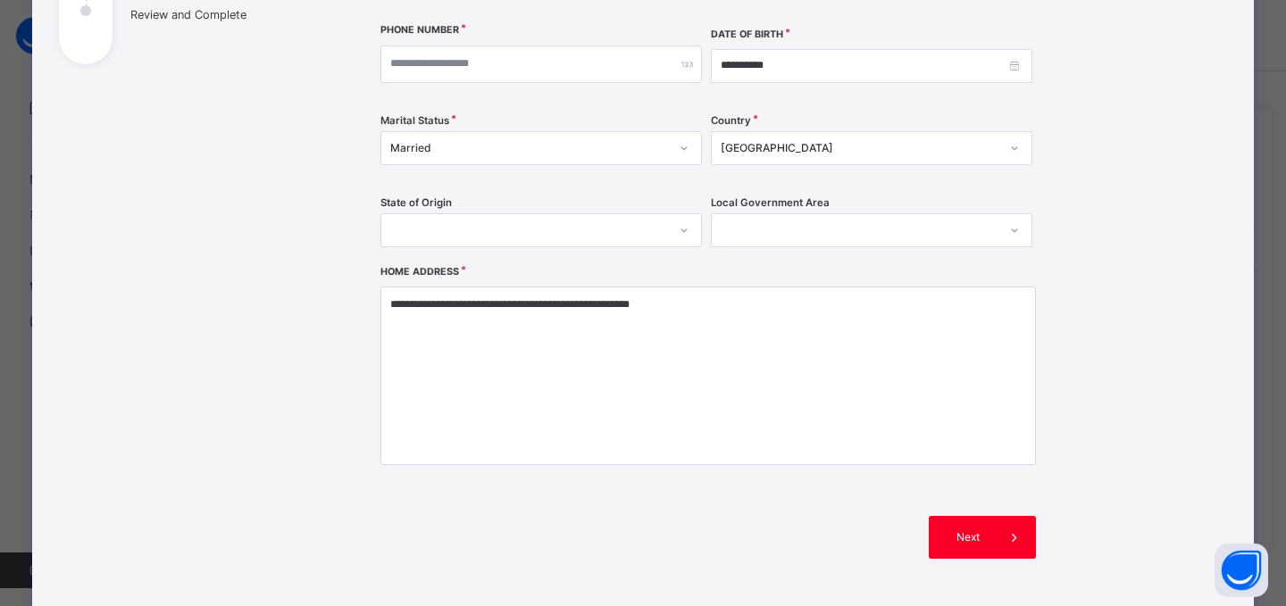
scroll to position [503, 0]
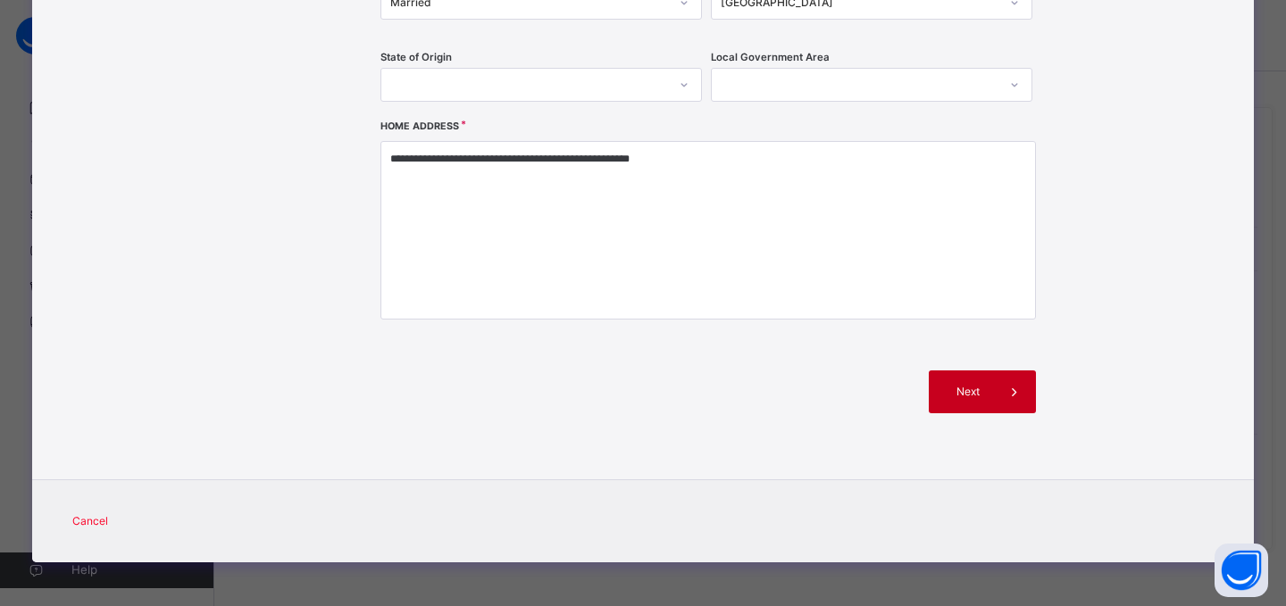
click at [1005, 381] on icon at bounding box center [1015, 391] width 20 height 21
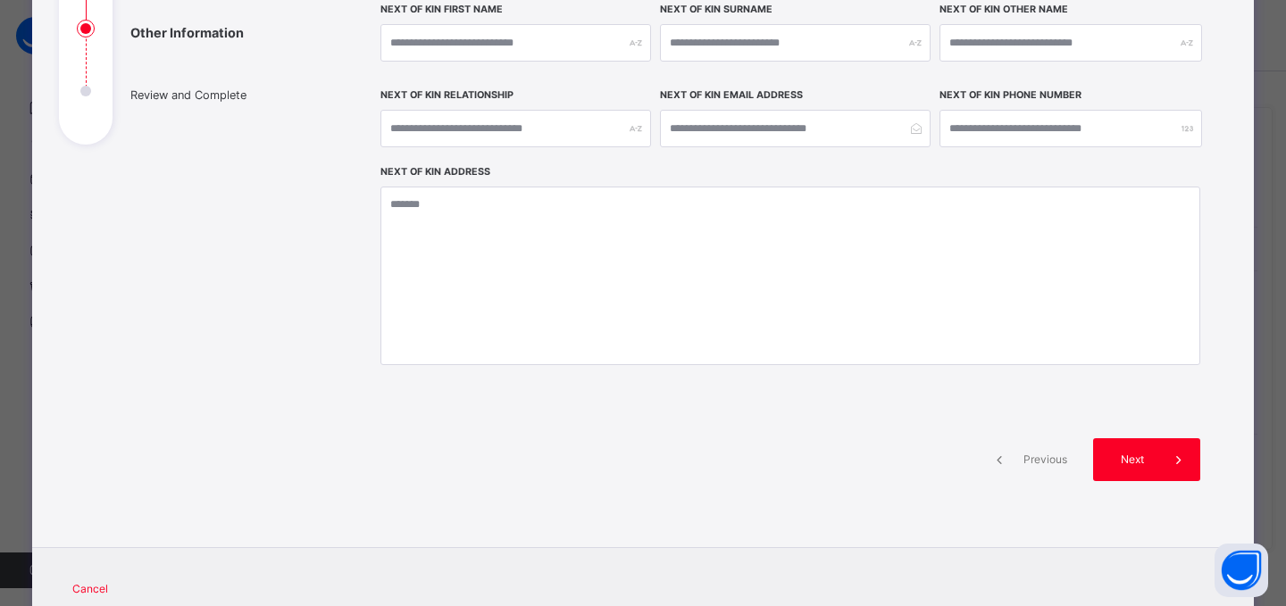
scroll to position [346, 0]
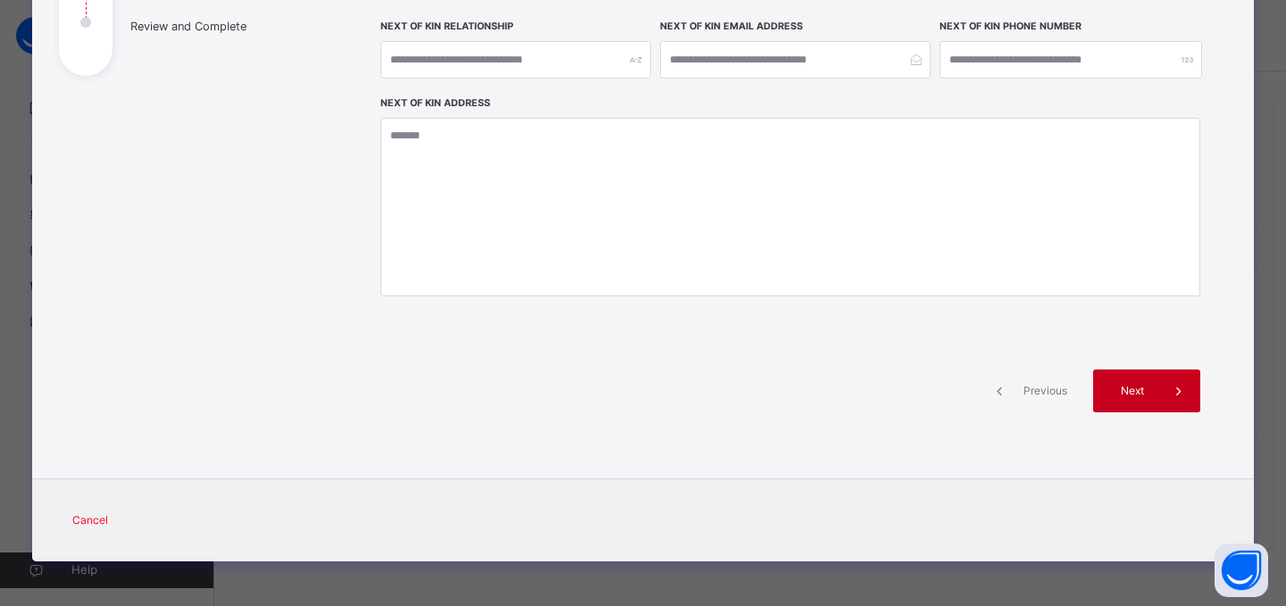
click at [1138, 388] on span "Next" at bounding box center [1131, 391] width 51 height 16
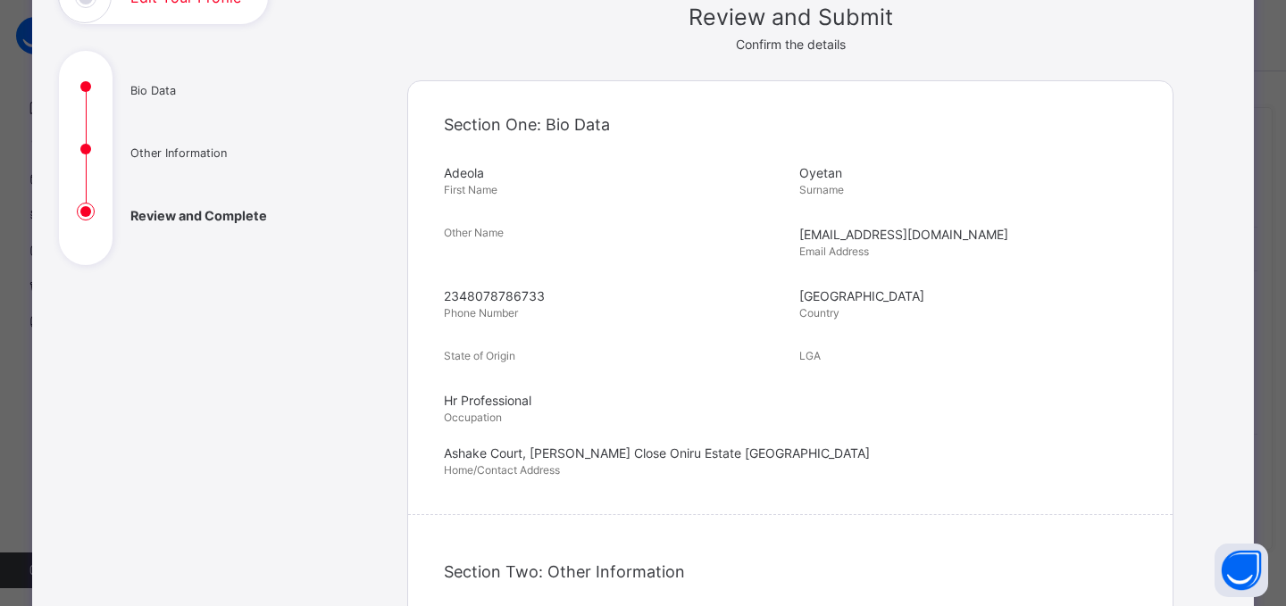
scroll to position [781, 0]
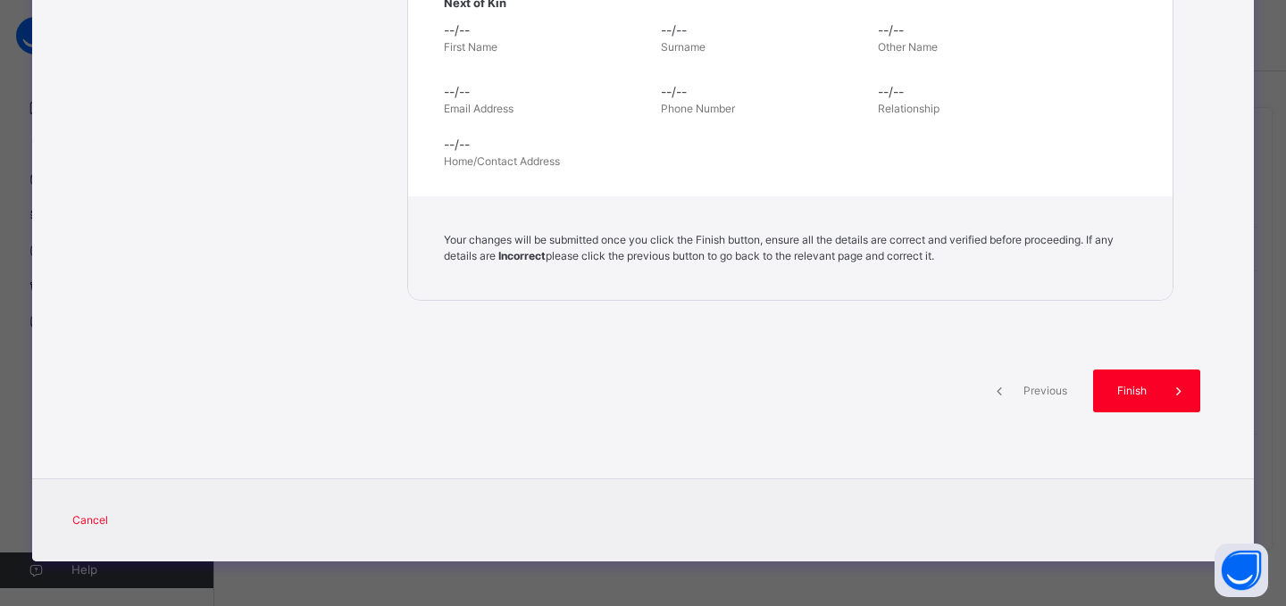
click at [1026, 394] on span "Previous" at bounding box center [1045, 391] width 49 height 16
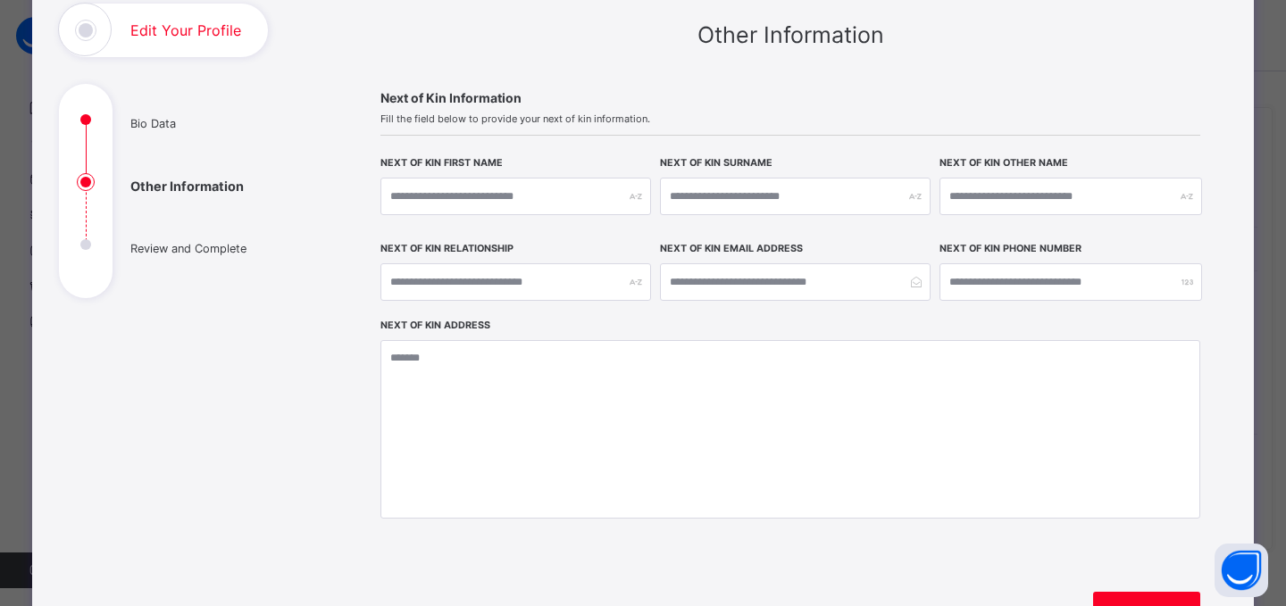
scroll to position [179, 0]
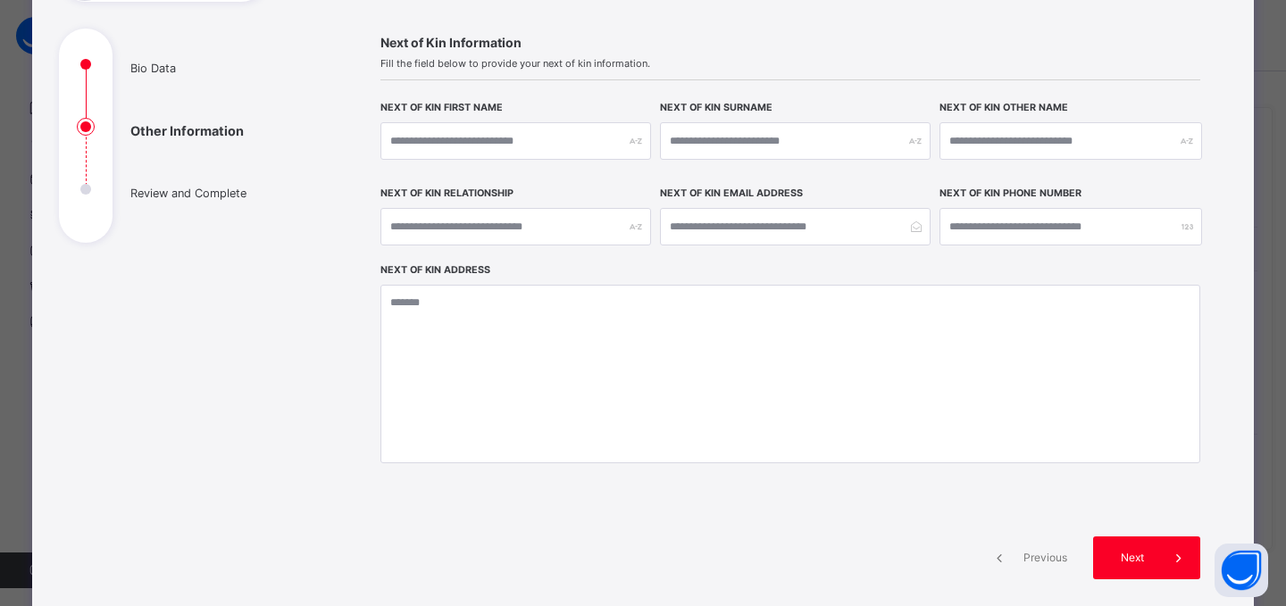
click at [1038, 548] on div "Previous" at bounding box center [1030, 558] width 107 height 43
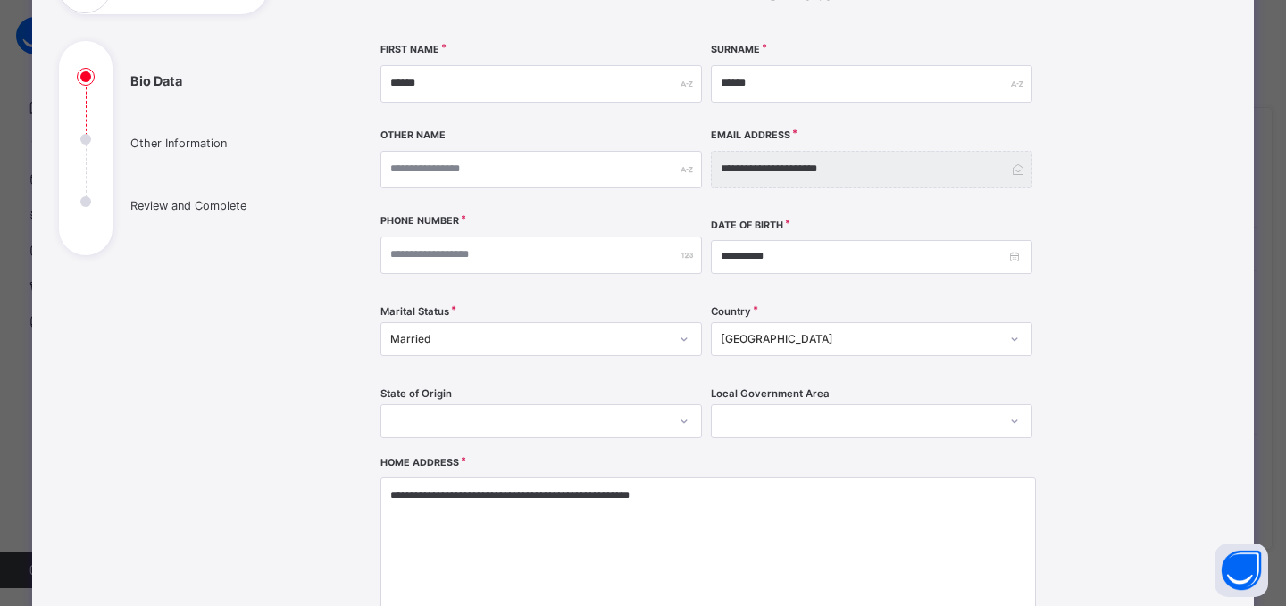
scroll to position [159, 0]
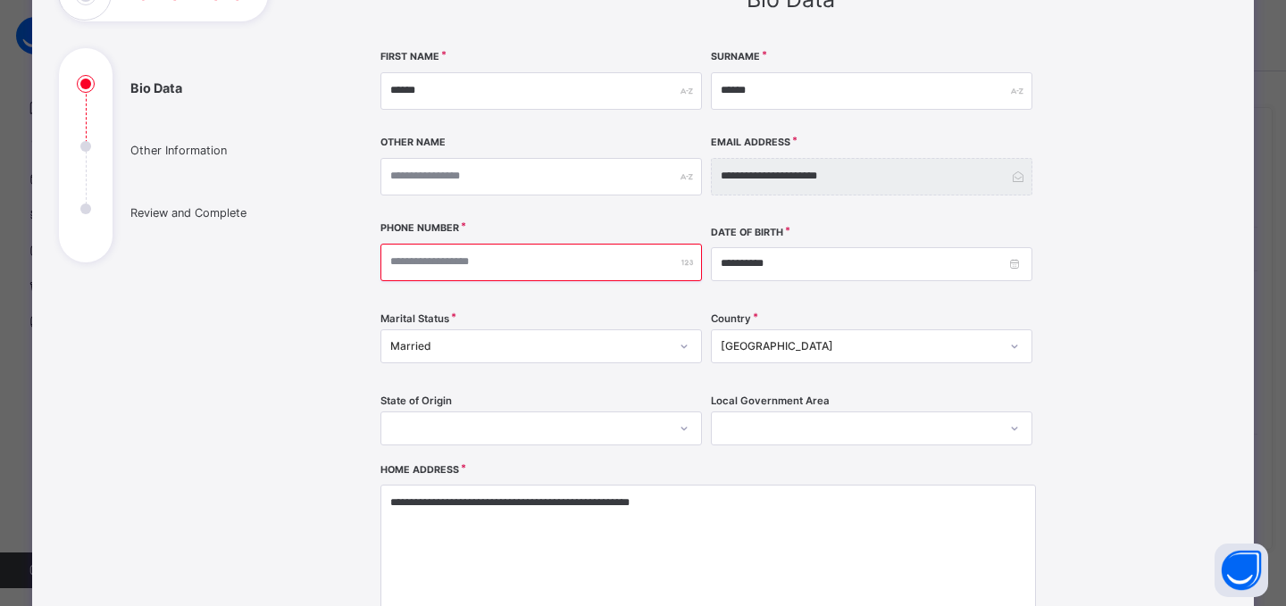
click at [384, 259] on input "**********" at bounding box center [540, 263] width 321 height 38
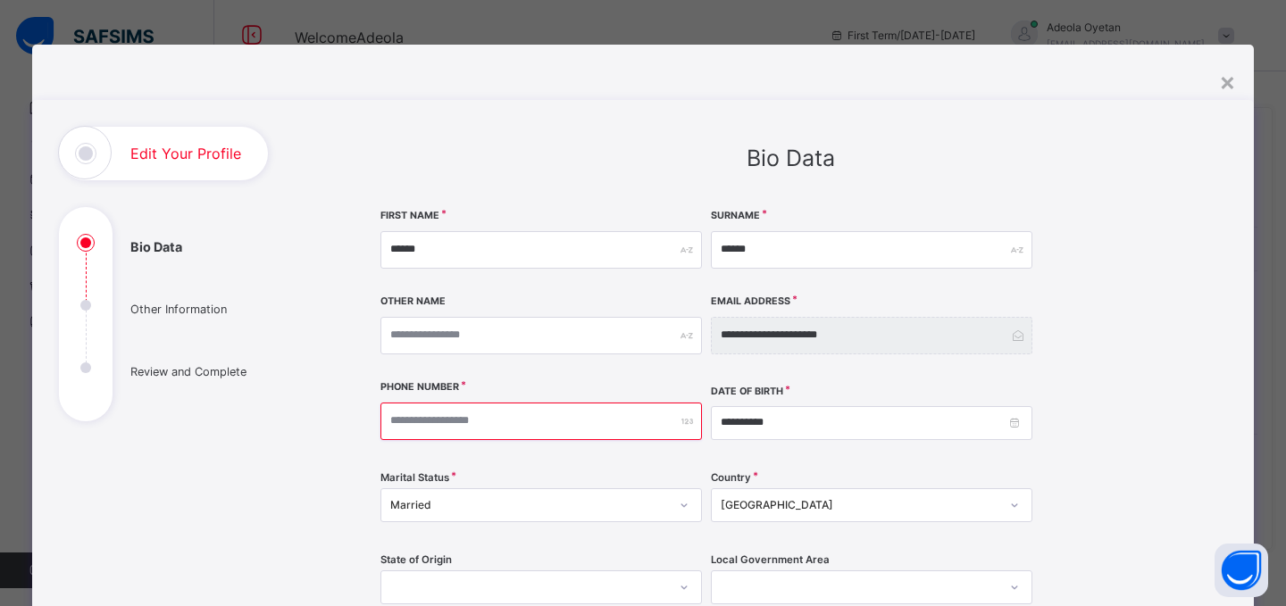
scroll to position [503, 0]
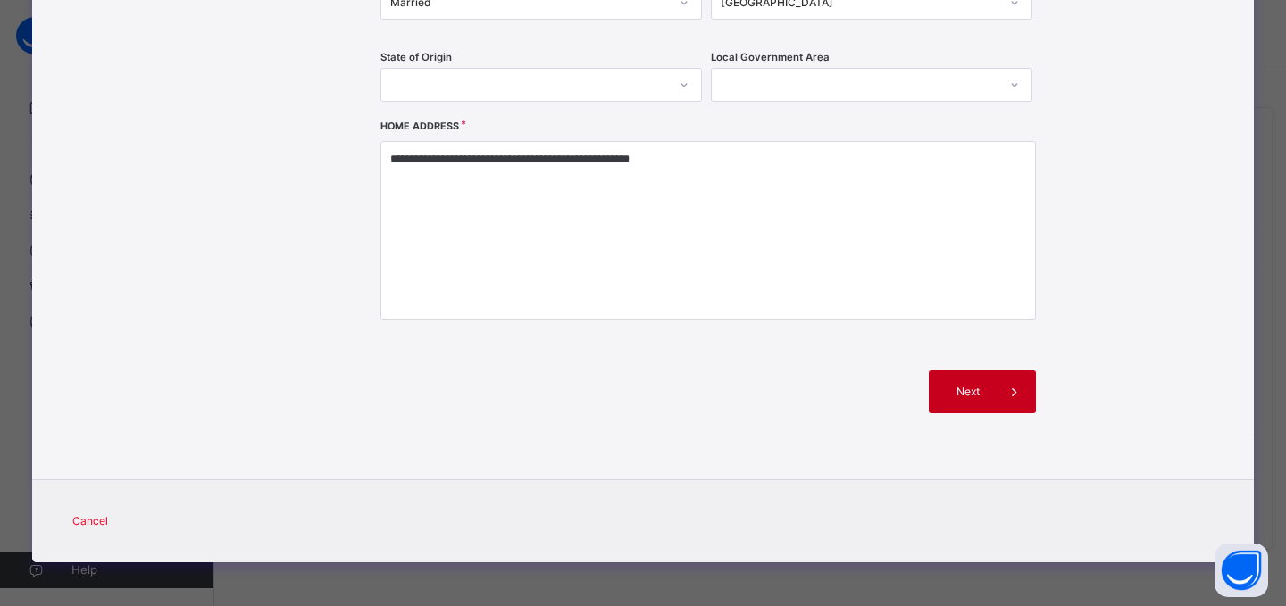
click at [965, 382] on div "Next" at bounding box center [982, 392] width 107 height 43
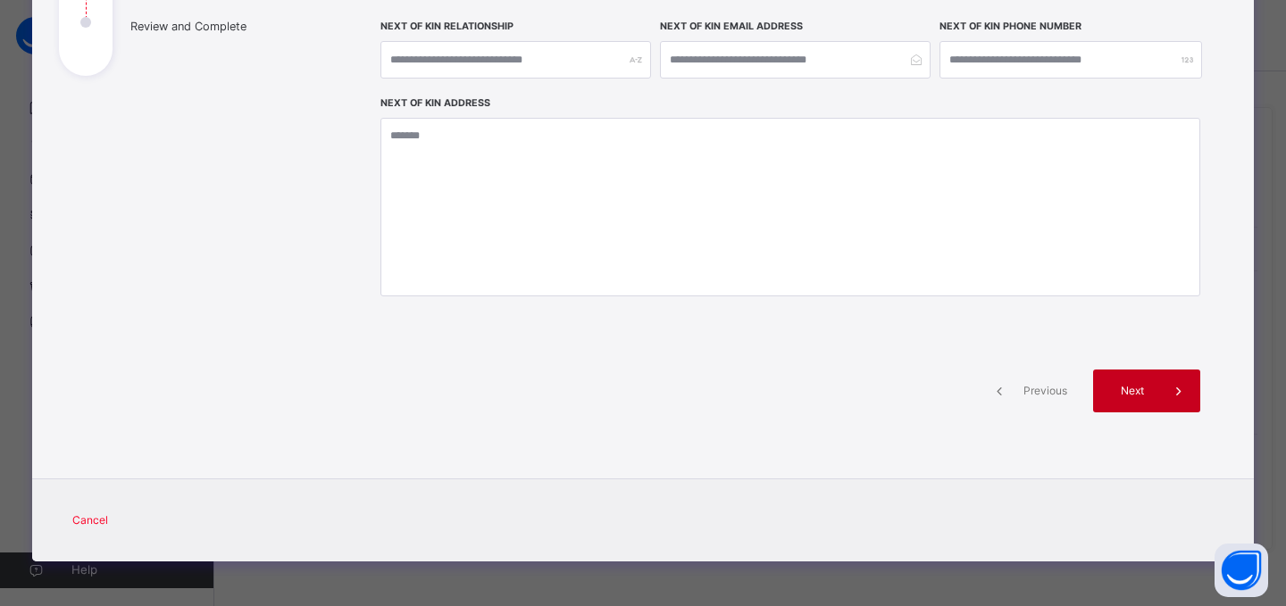
click at [1118, 395] on span "Next" at bounding box center [1131, 391] width 51 height 16
click at [1118, 395] on div "**********" at bounding box center [790, 117] width 873 height 673
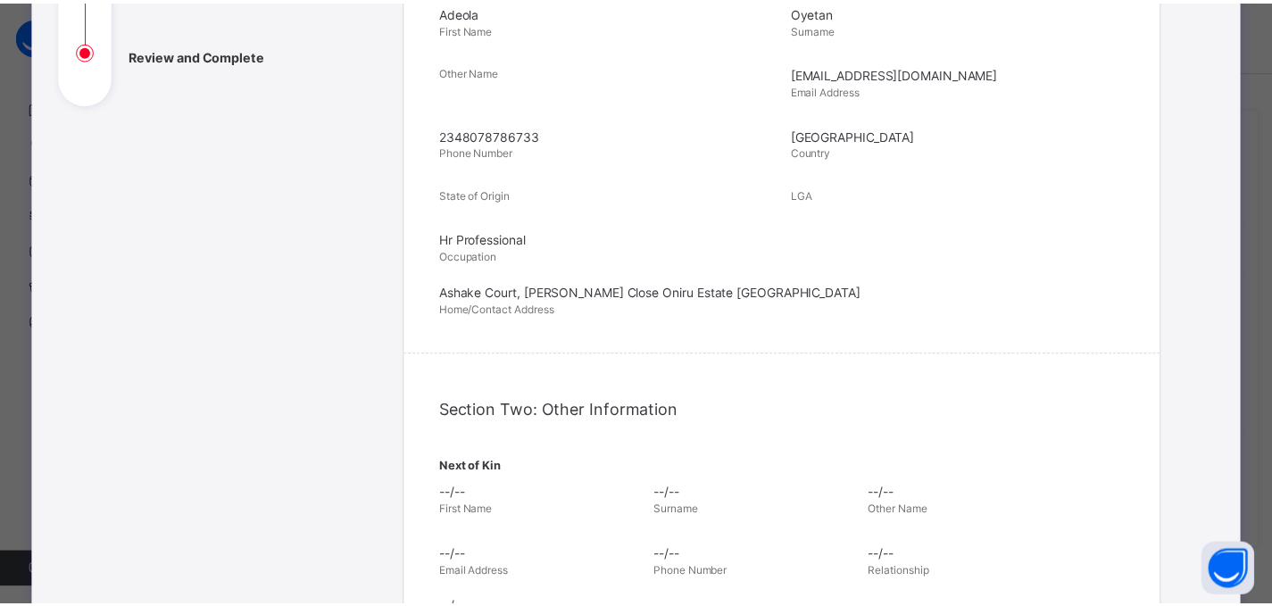
scroll to position [625, 0]
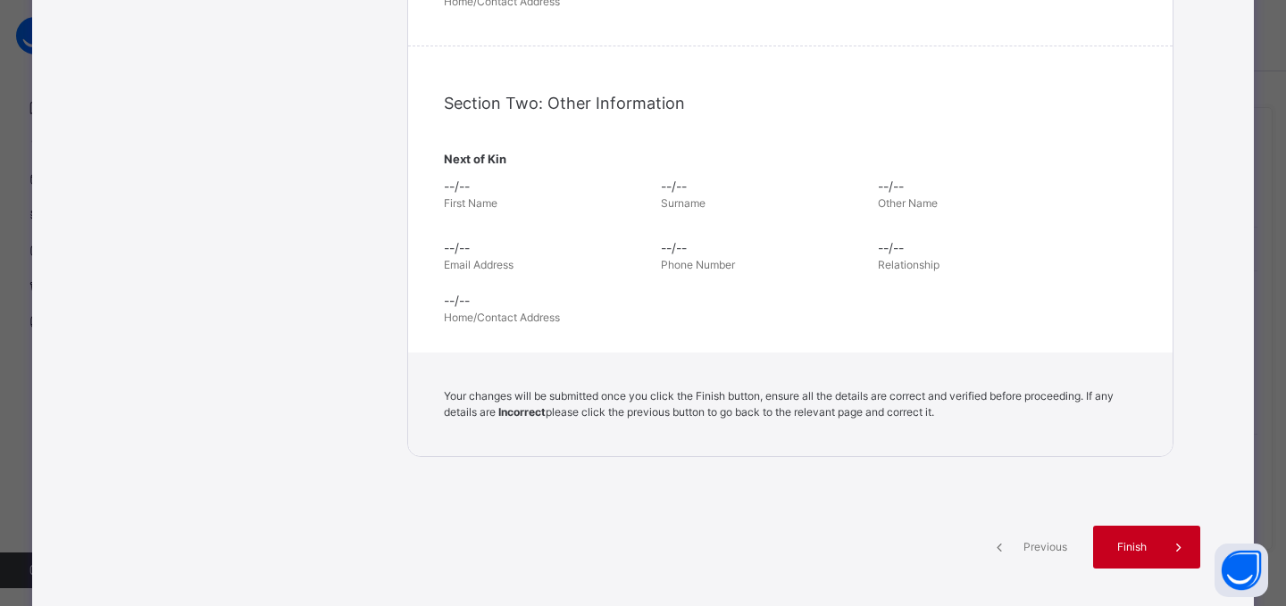
click at [1134, 541] on span "Finish" at bounding box center [1131, 547] width 51 height 16
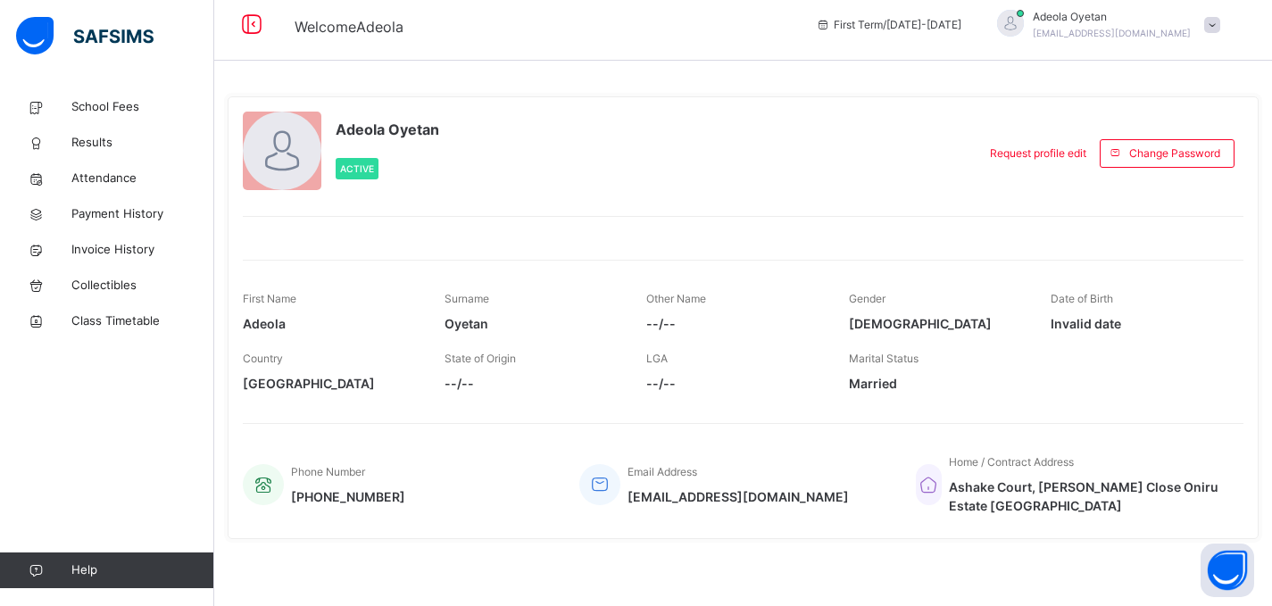
scroll to position [15, 0]
